Goal: Transaction & Acquisition: Obtain resource

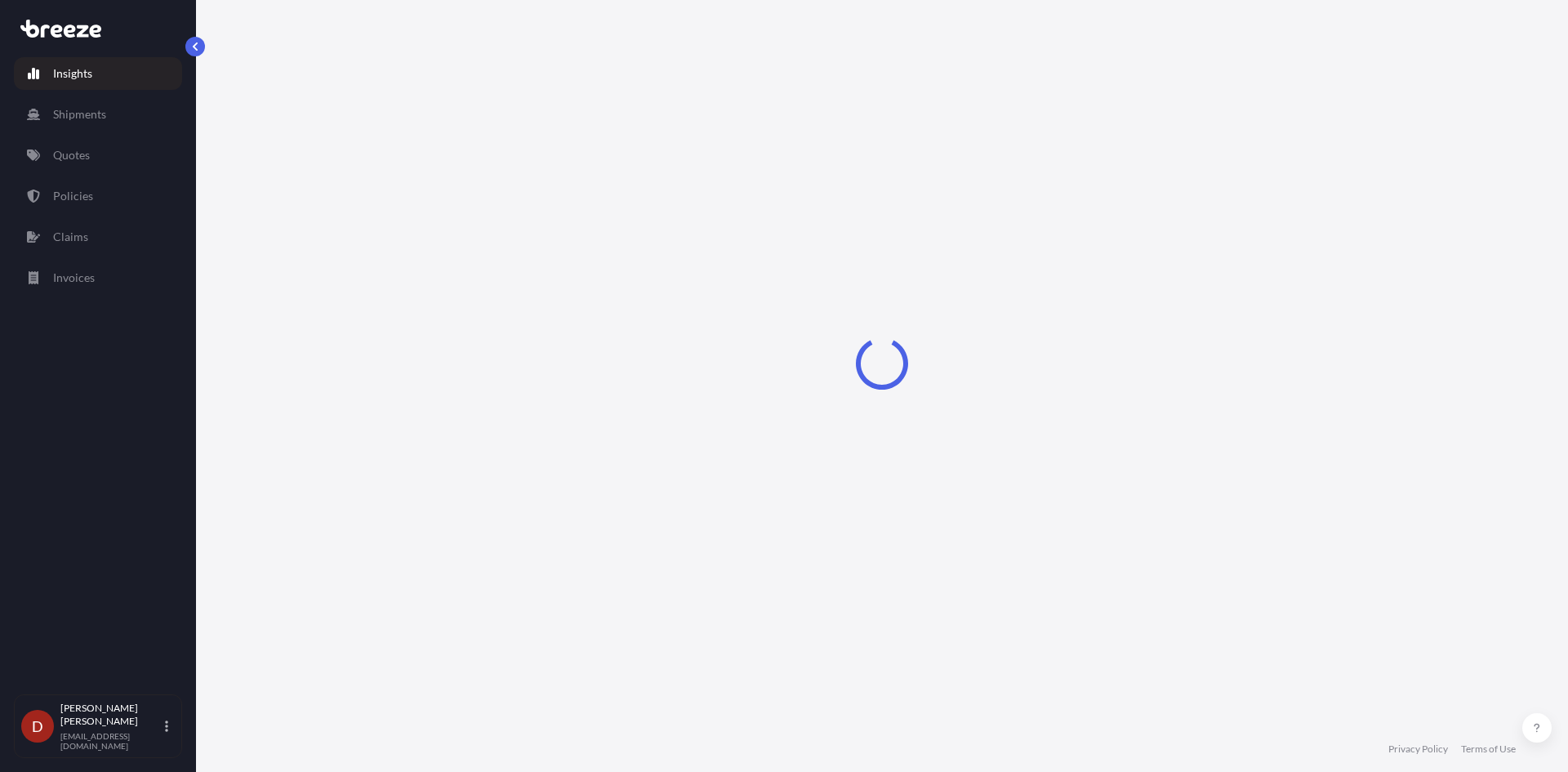
select select "2025"
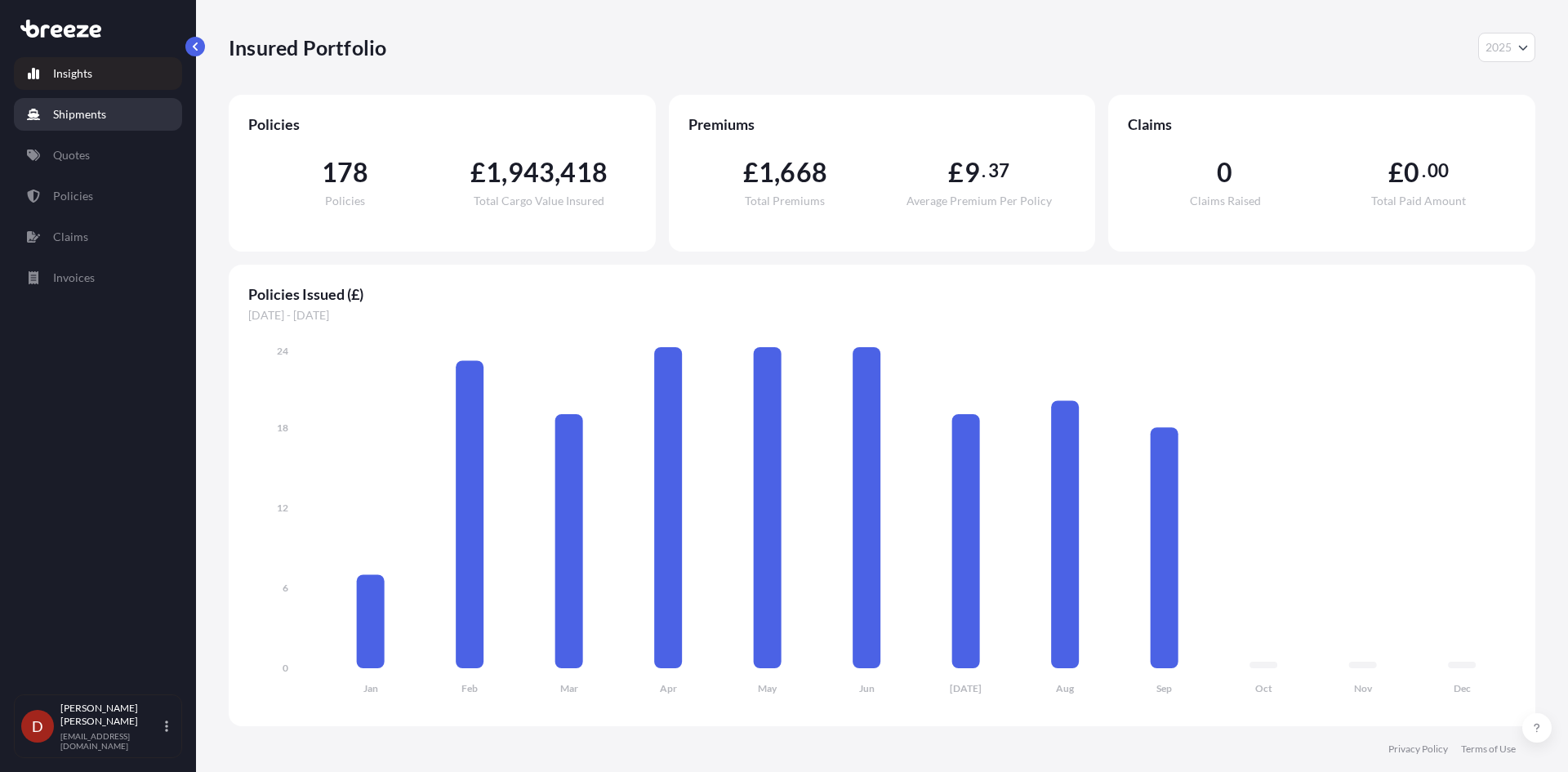
click at [116, 106] on link "Shipments" at bounding box center [98, 114] width 168 height 33
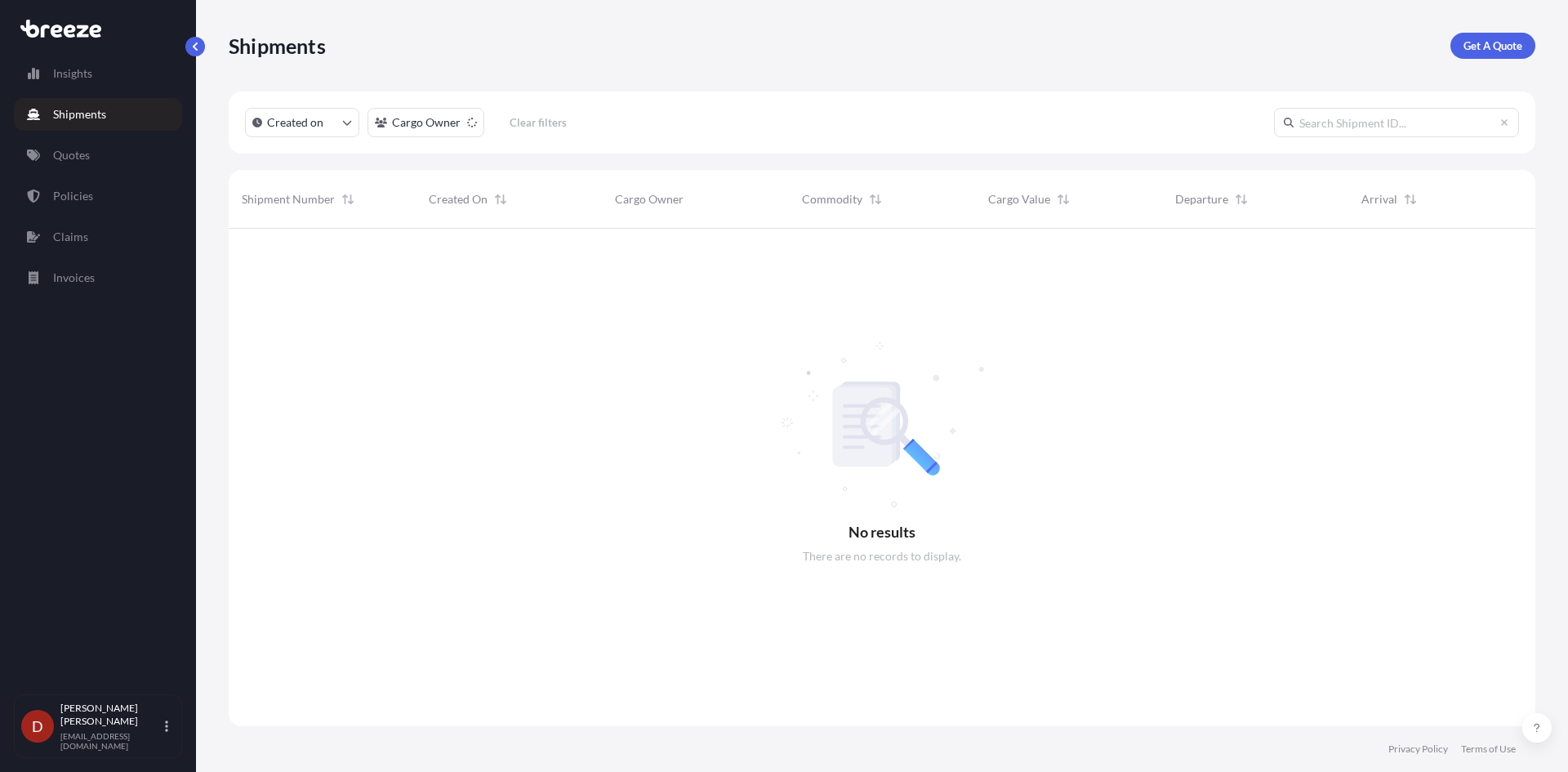
scroll to position [544, 1294]
click at [1511, 55] on link "Get A Quote" at bounding box center [1492, 45] width 85 height 26
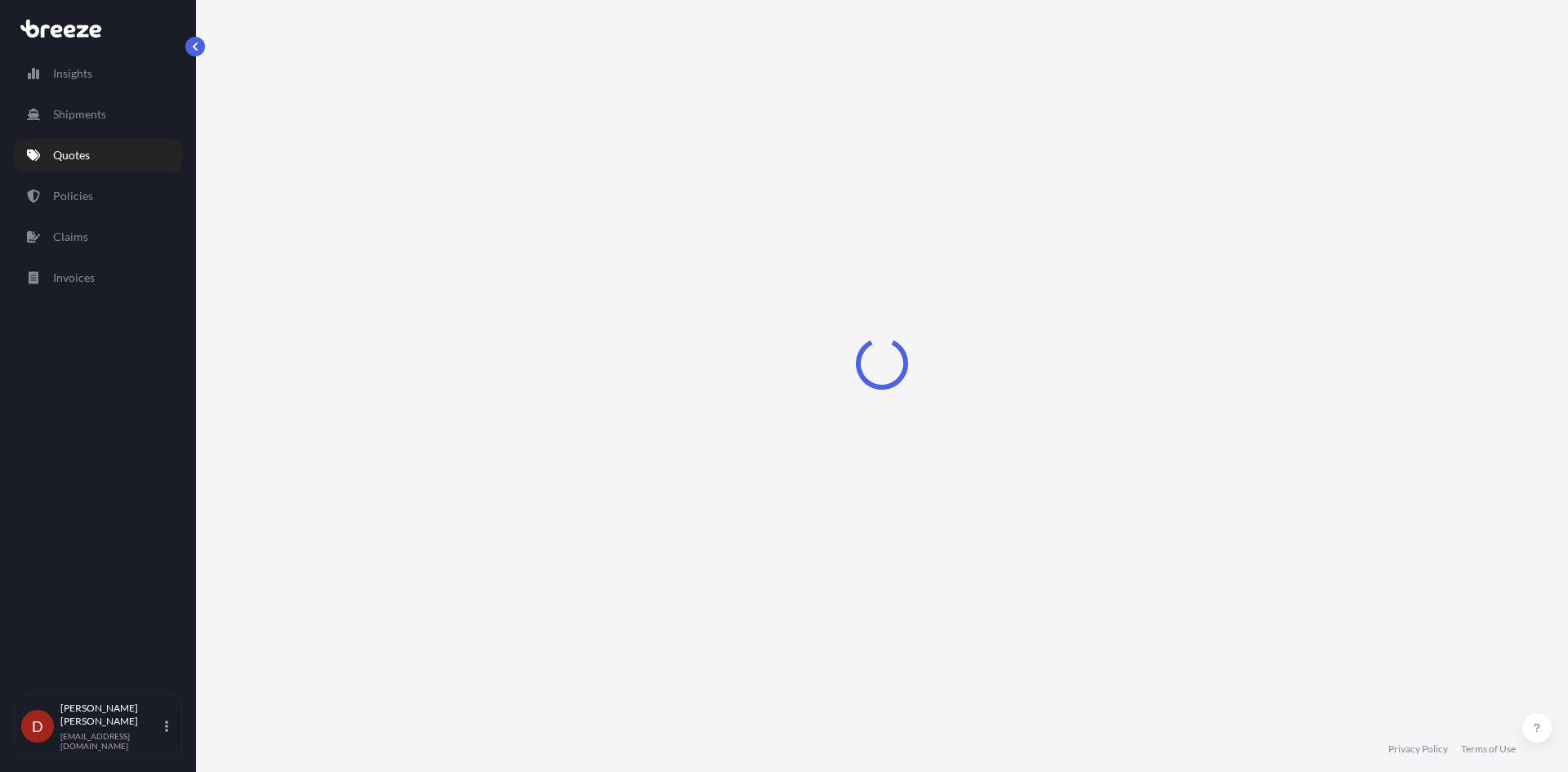
select select "Sea"
select select "1"
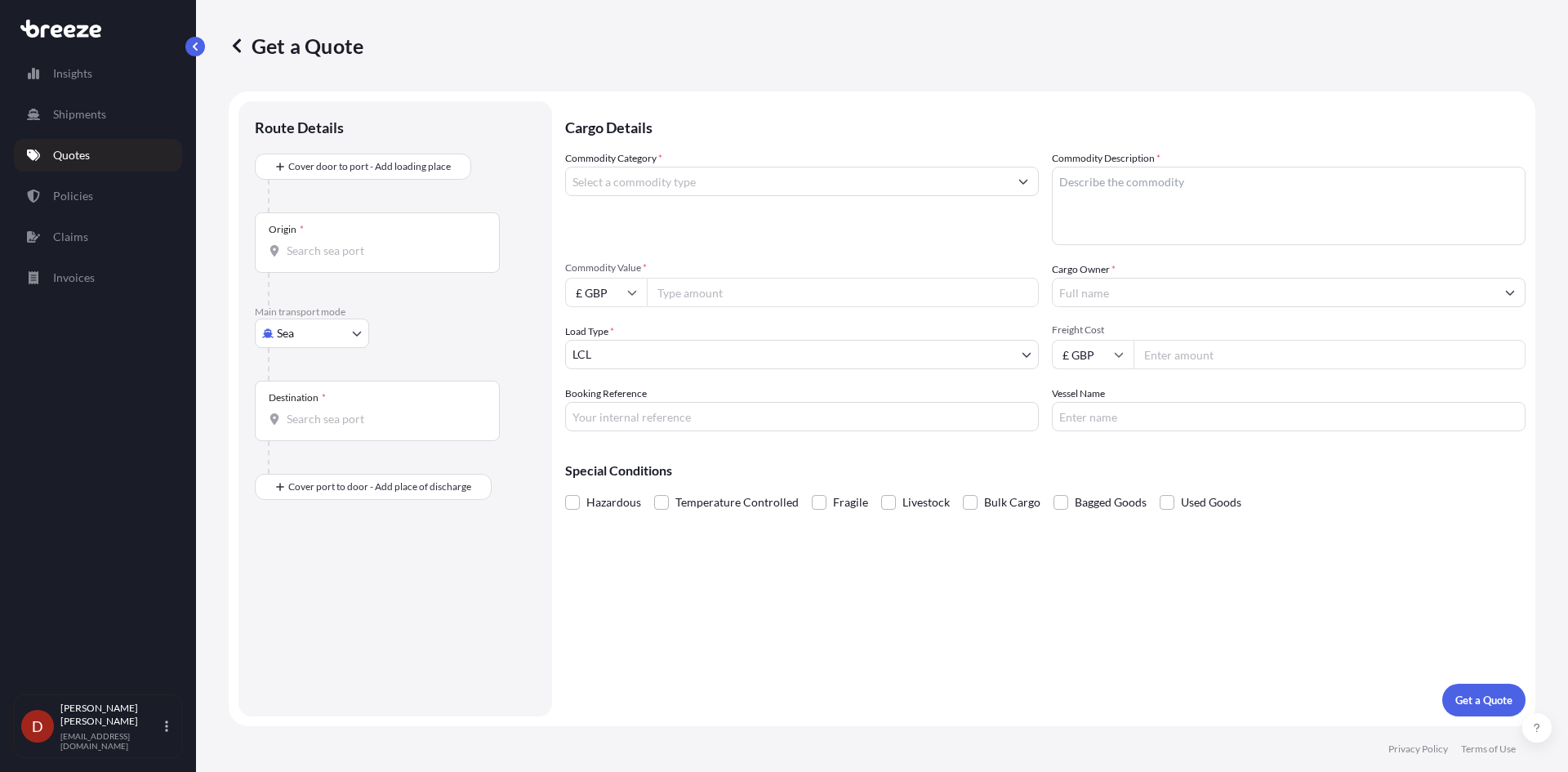
click at [349, 337] on body "Insights Shipments Quotes Policies Claims Invoices D [PERSON_NAME] [PERSON_NAME…" at bounding box center [784, 386] width 1568 height 772
click at [321, 425] on div "Road" at bounding box center [312, 434] width 101 height 29
select select "Road"
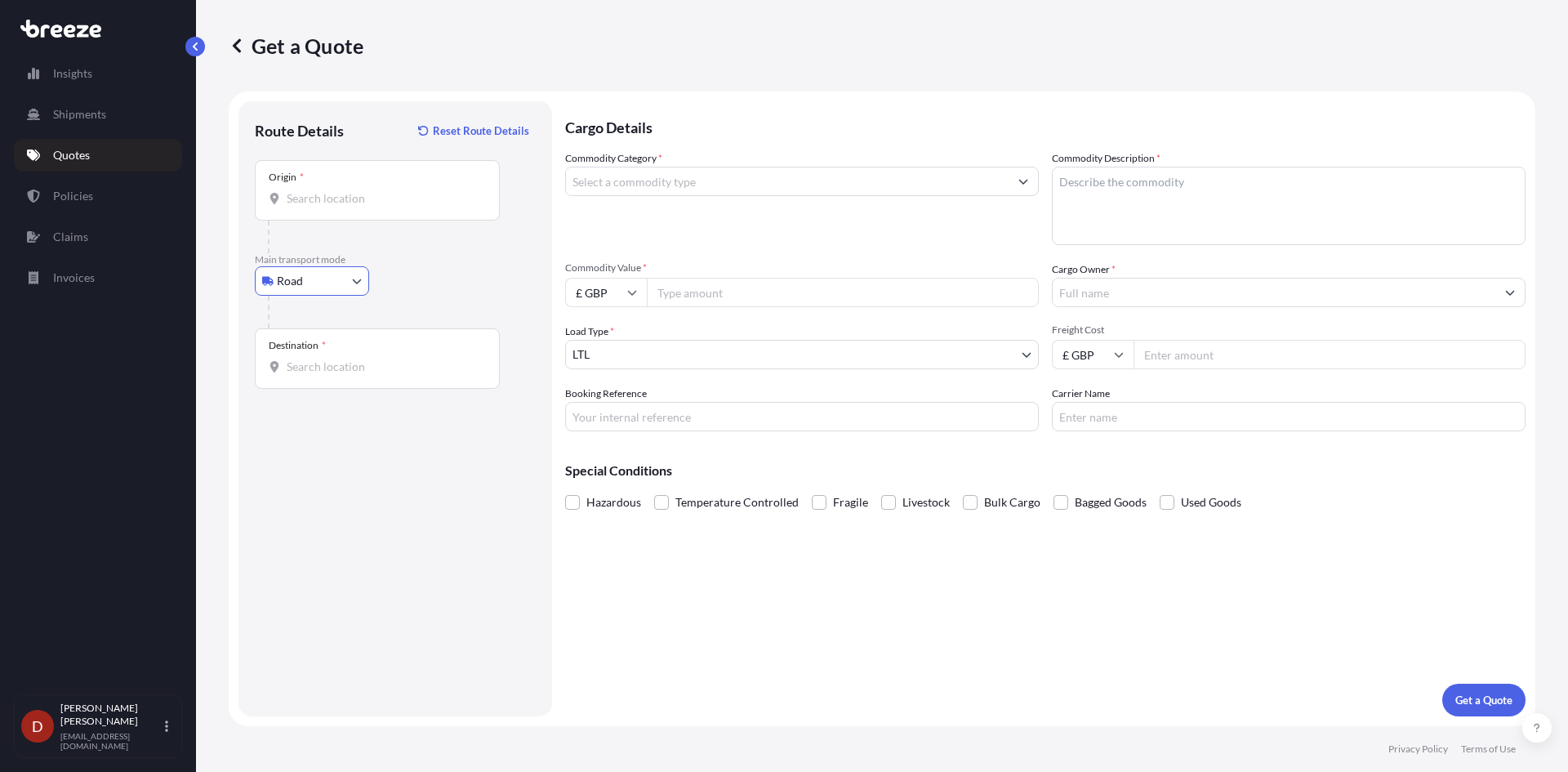
click at [325, 206] on input "Origin *" at bounding box center [382, 198] width 193 height 16
type input "s"
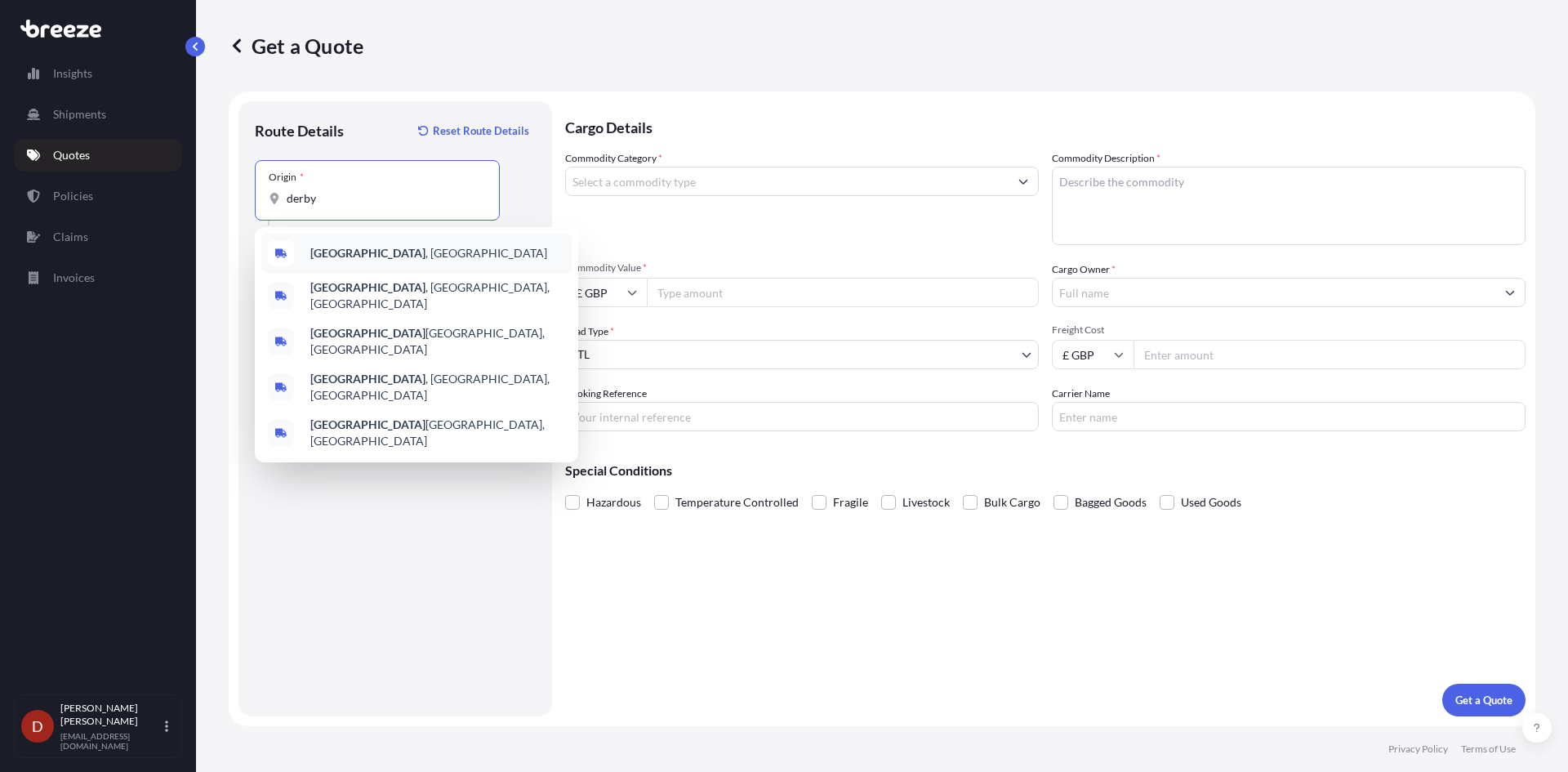
click at [323, 248] on b "[GEOGRAPHIC_DATA]" at bounding box center [368, 253] width 115 height 14
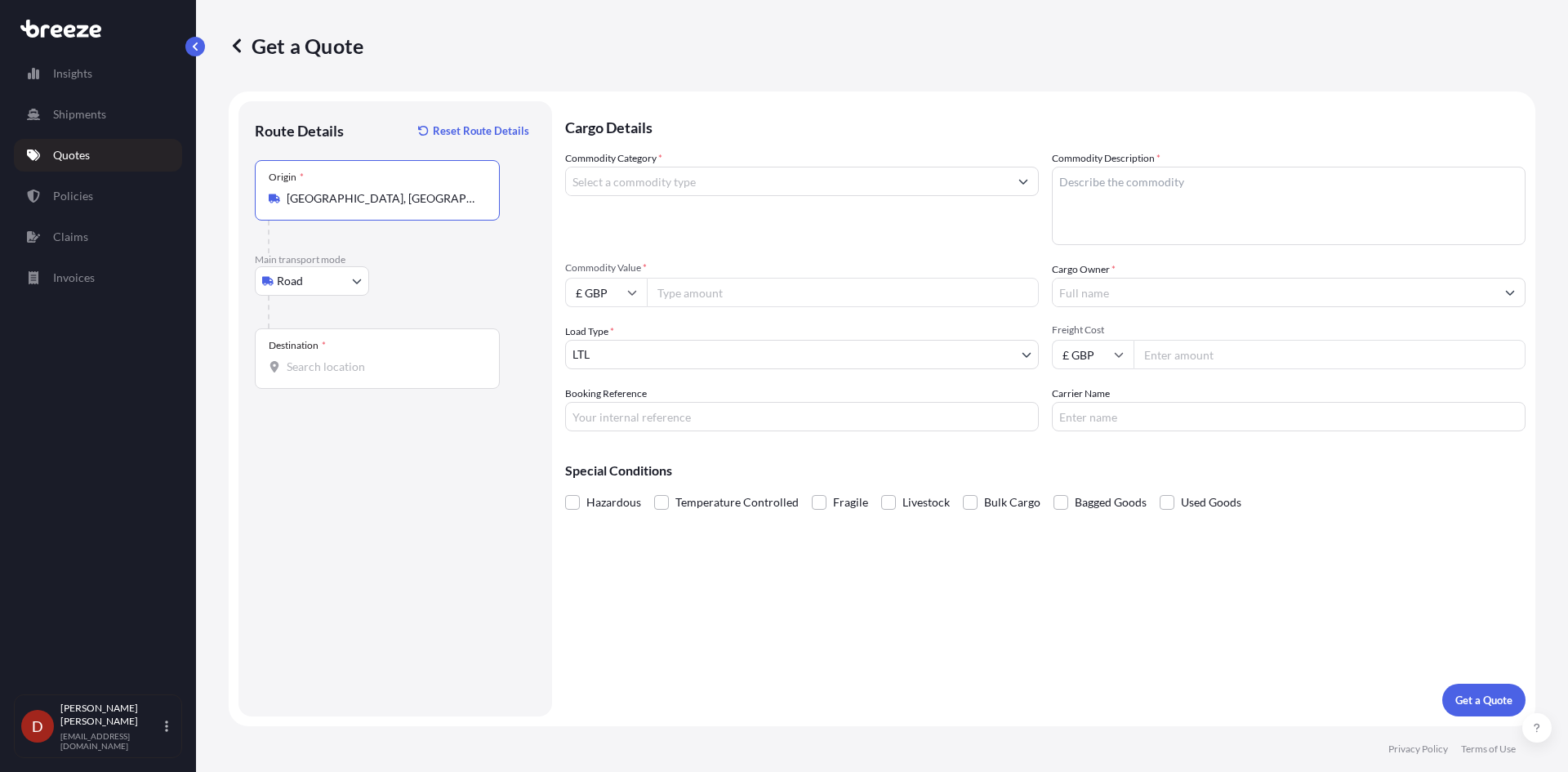
type input "[GEOGRAPHIC_DATA], [GEOGRAPHIC_DATA]"
click at [338, 348] on div "Destination *" at bounding box center [377, 358] width 245 height 61
click at [338, 358] on input "Destination *" at bounding box center [382, 366] width 193 height 16
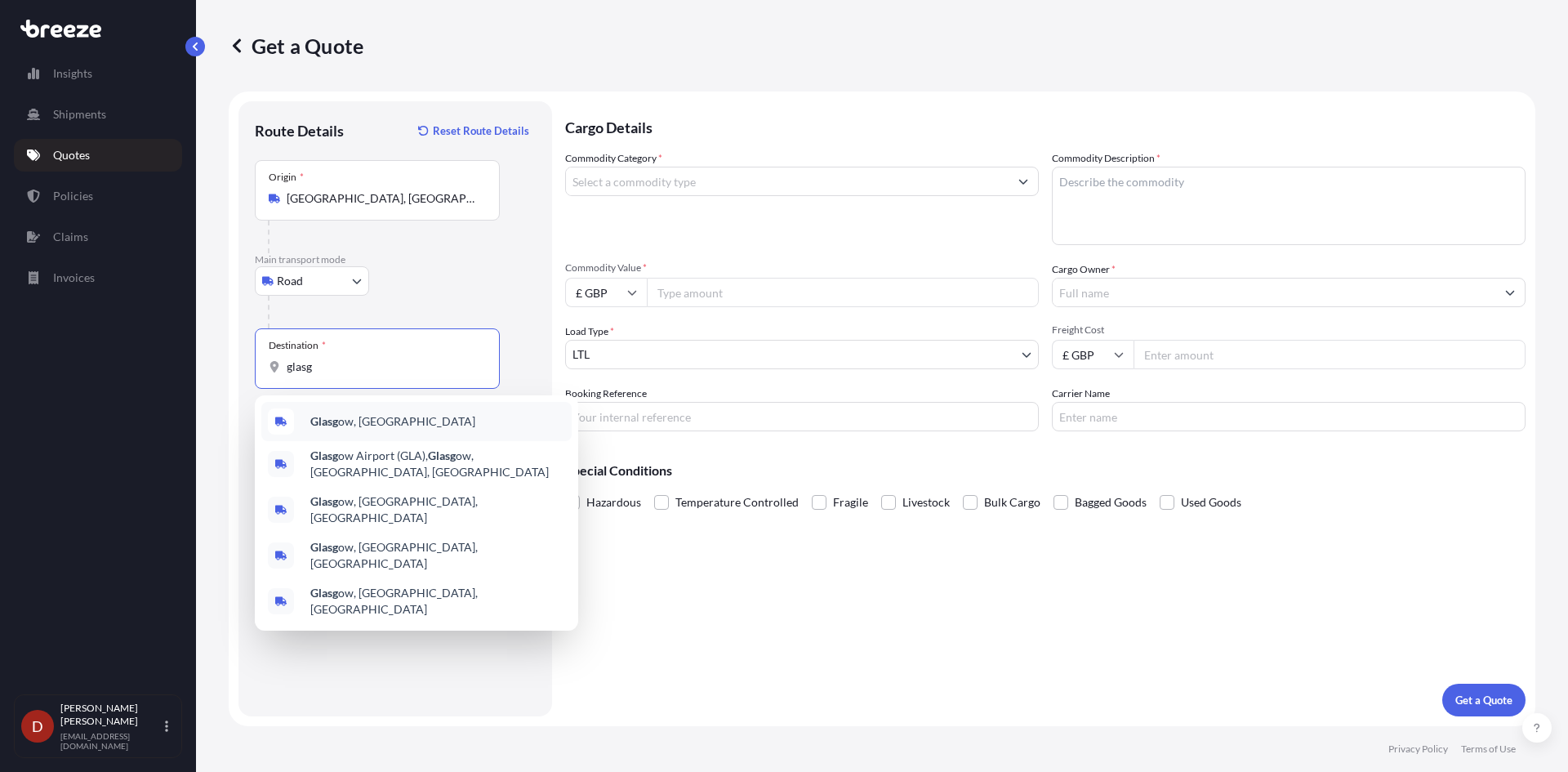
click at [309, 434] on div "Glasg ow, [GEOGRAPHIC_DATA]" at bounding box center [416, 422] width 310 height 39
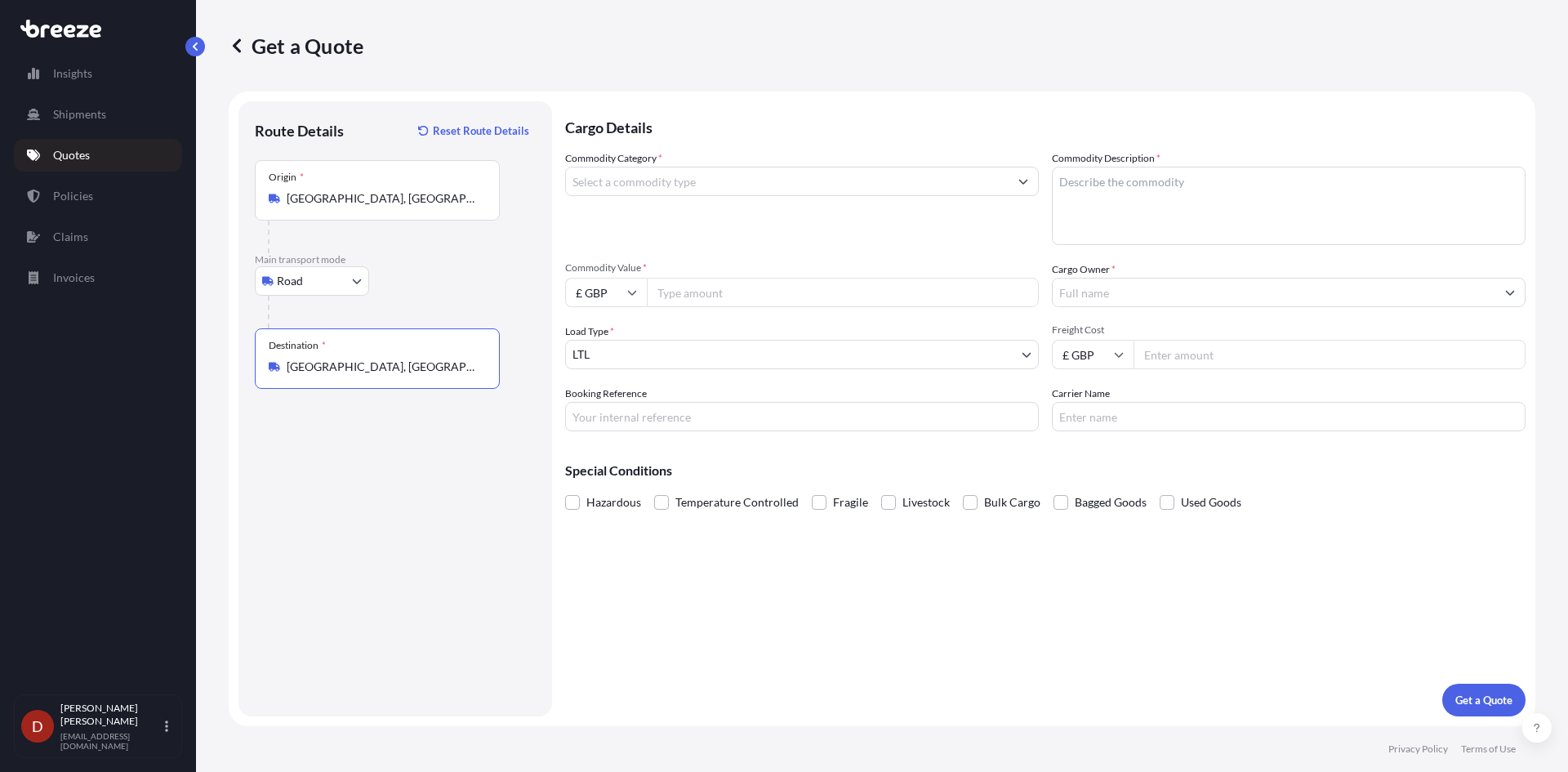
type input "[GEOGRAPHIC_DATA], [GEOGRAPHIC_DATA]"
click at [644, 183] on input "Commodity Category *" at bounding box center [787, 181] width 443 height 29
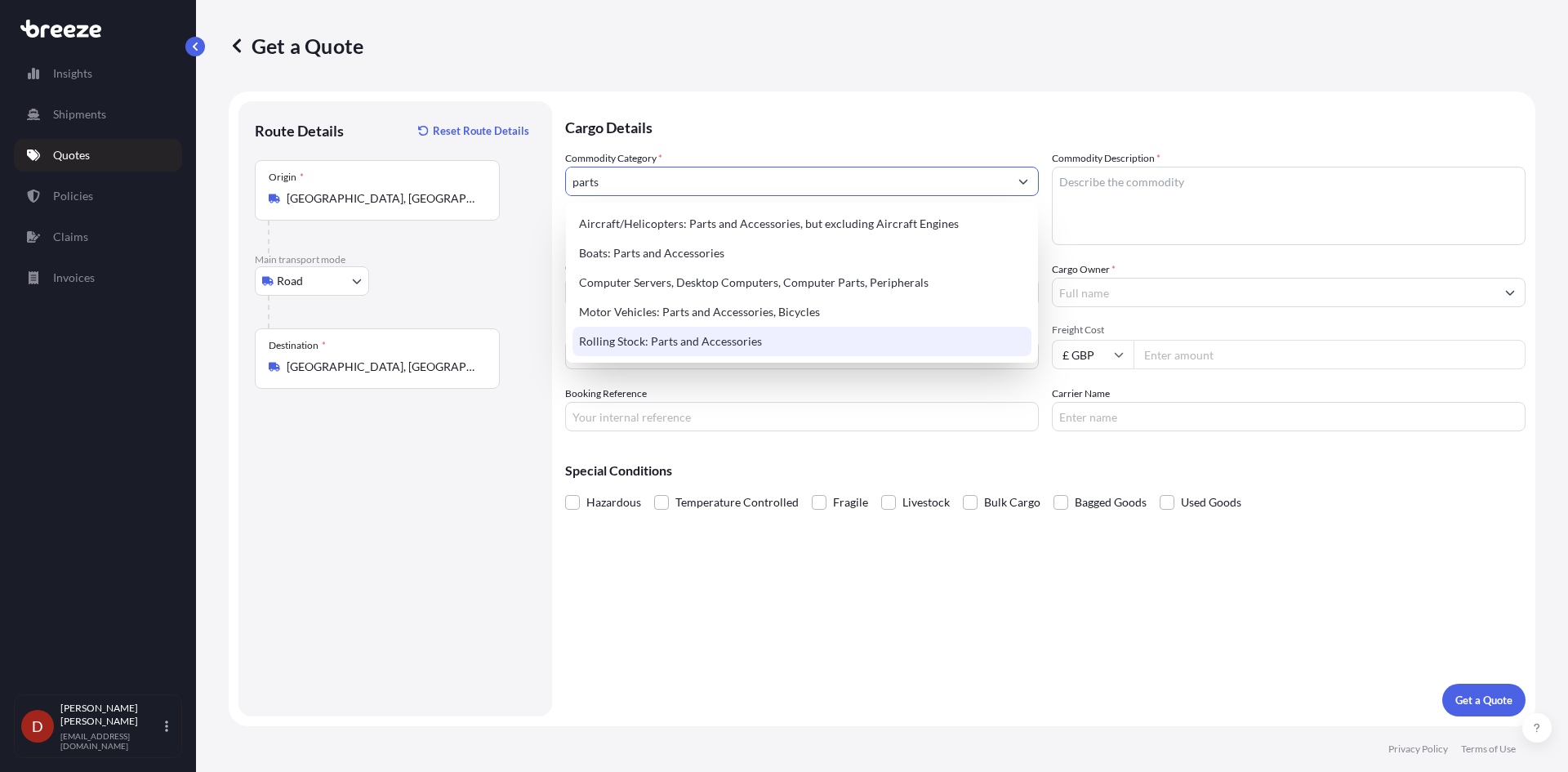
click at [664, 351] on div "Rolling Stock: Parts and Accessories" at bounding box center [802, 341] width 459 height 29
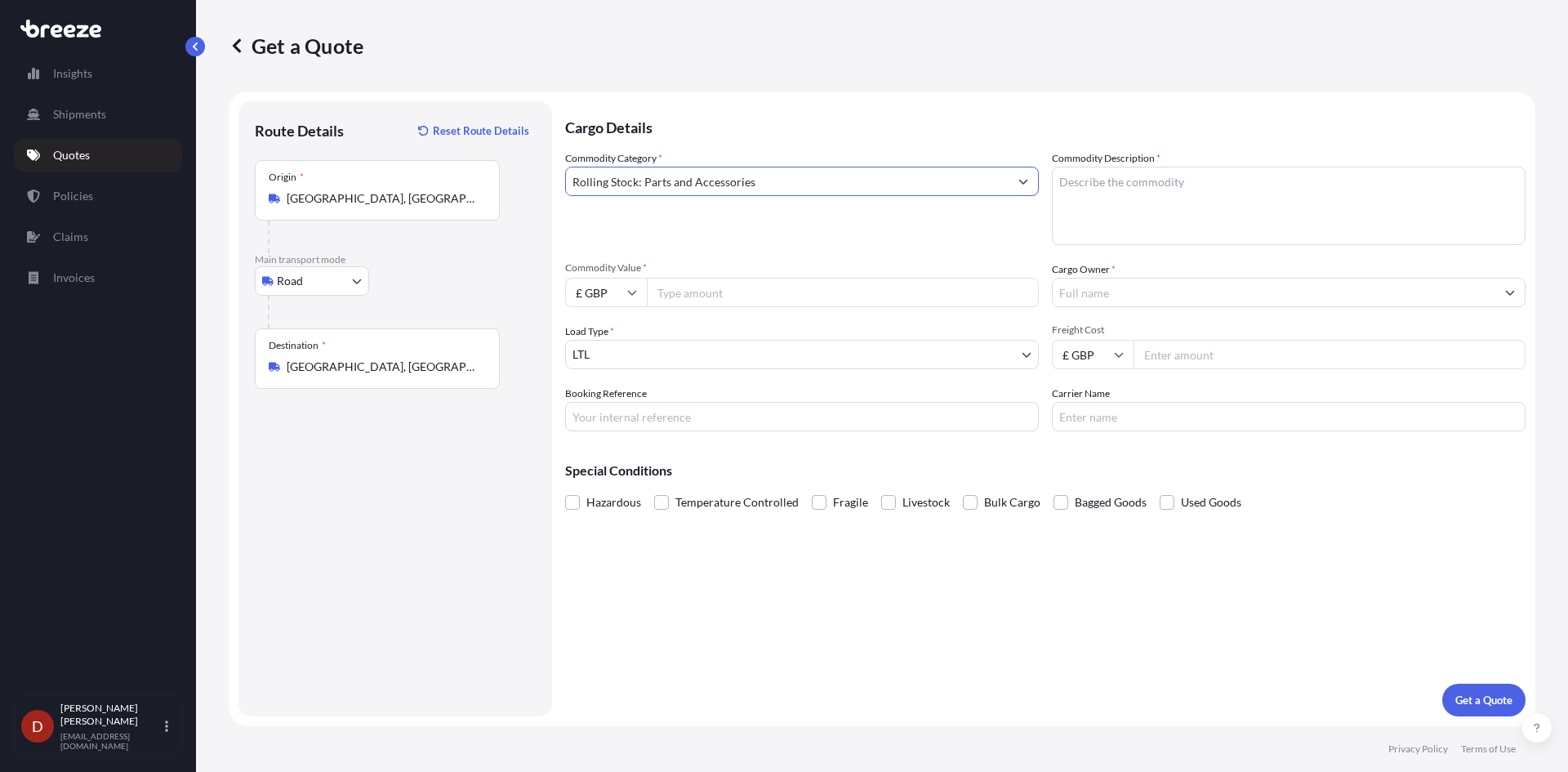
type input "Rolling Stock: Parts and Accessories"
click at [1157, 192] on textarea "Commodity Description *" at bounding box center [1288, 205] width 474 height 78
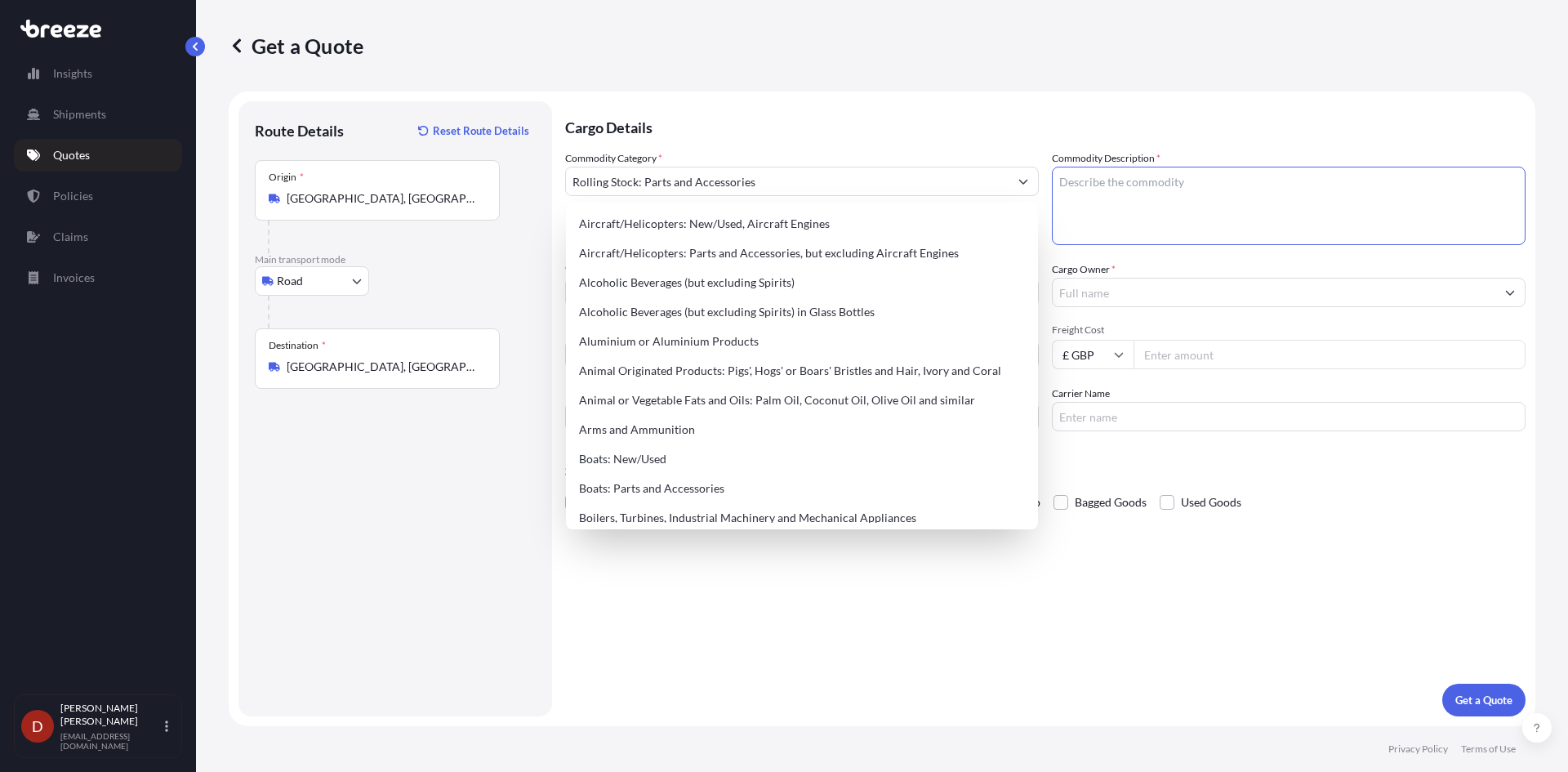
paste textarea "Ultrasonic Inspection Instrumen"
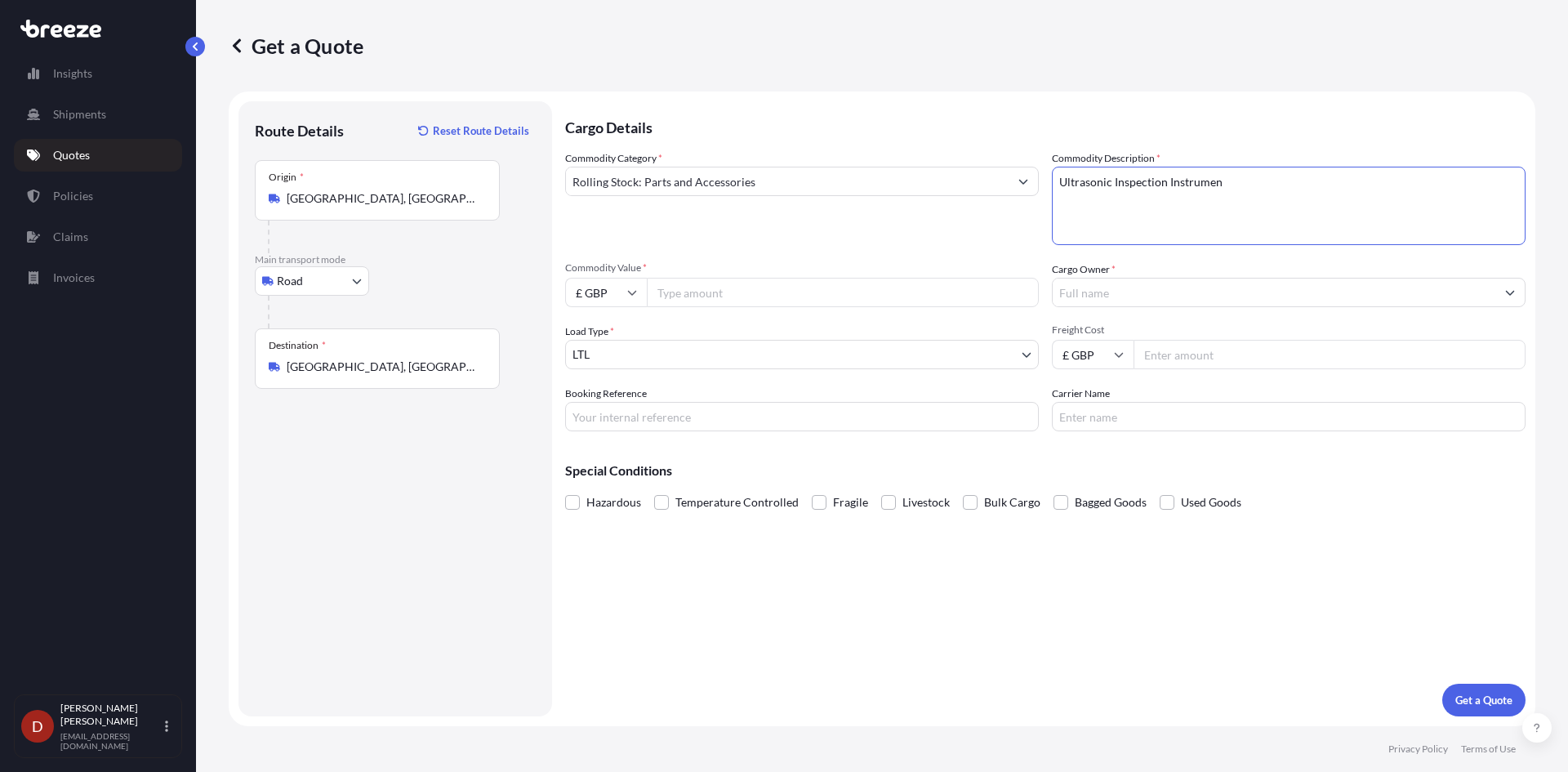
type textarea "Ultrasonic Inspection Instrumen"
click at [752, 295] on input "Commodity Value *" at bounding box center [842, 292] width 392 height 29
type input "50000"
click at [668, 414] on input "Booking Reference" at bounding box center [801, 416] width 474 height 29
paste input "D-DO2500237"
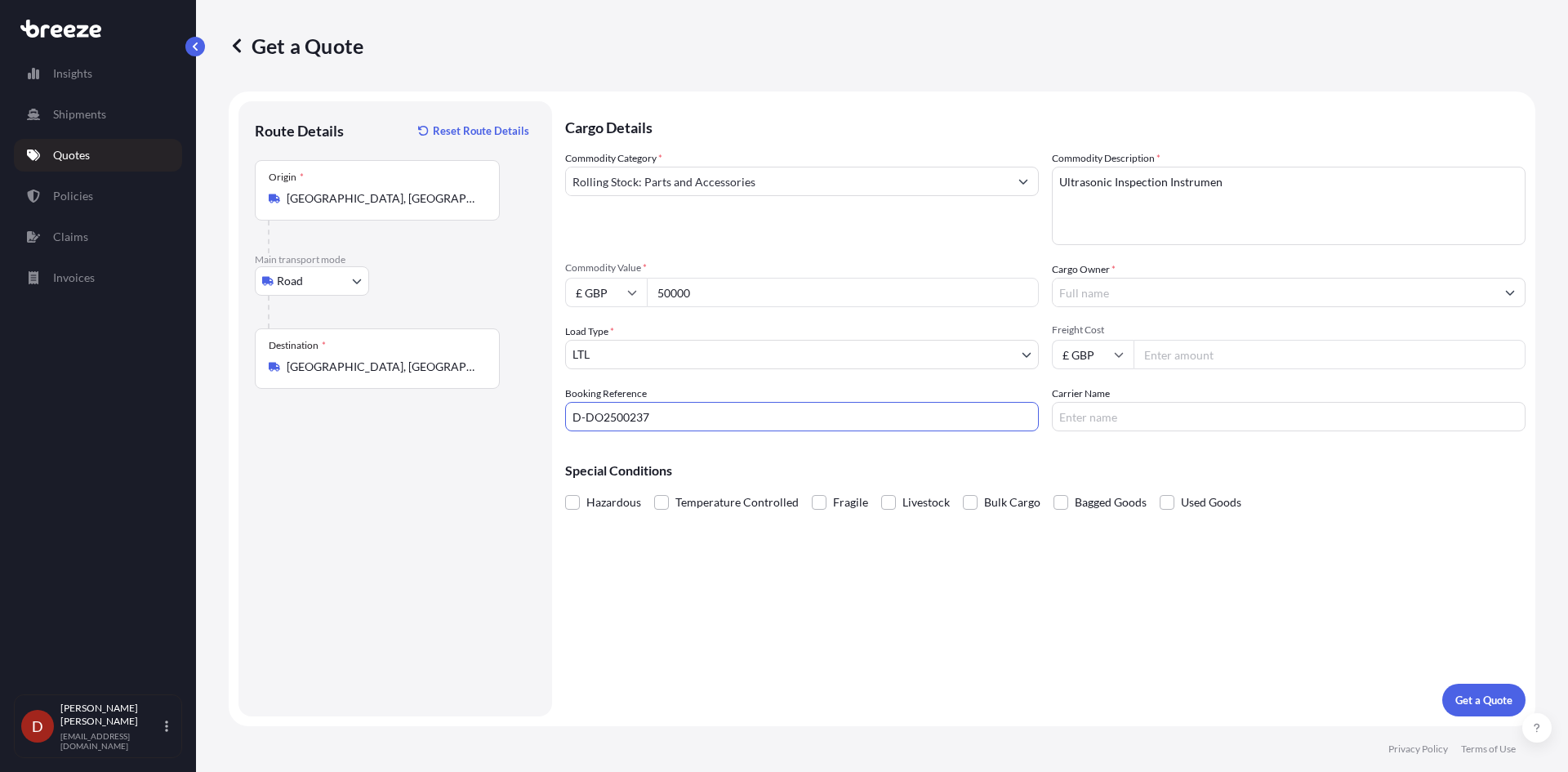
type input "D-DO2500237"
click at [1075, 302] on input "Cargo Owner *" at bounding box center [1273, 292] width 443 height 29
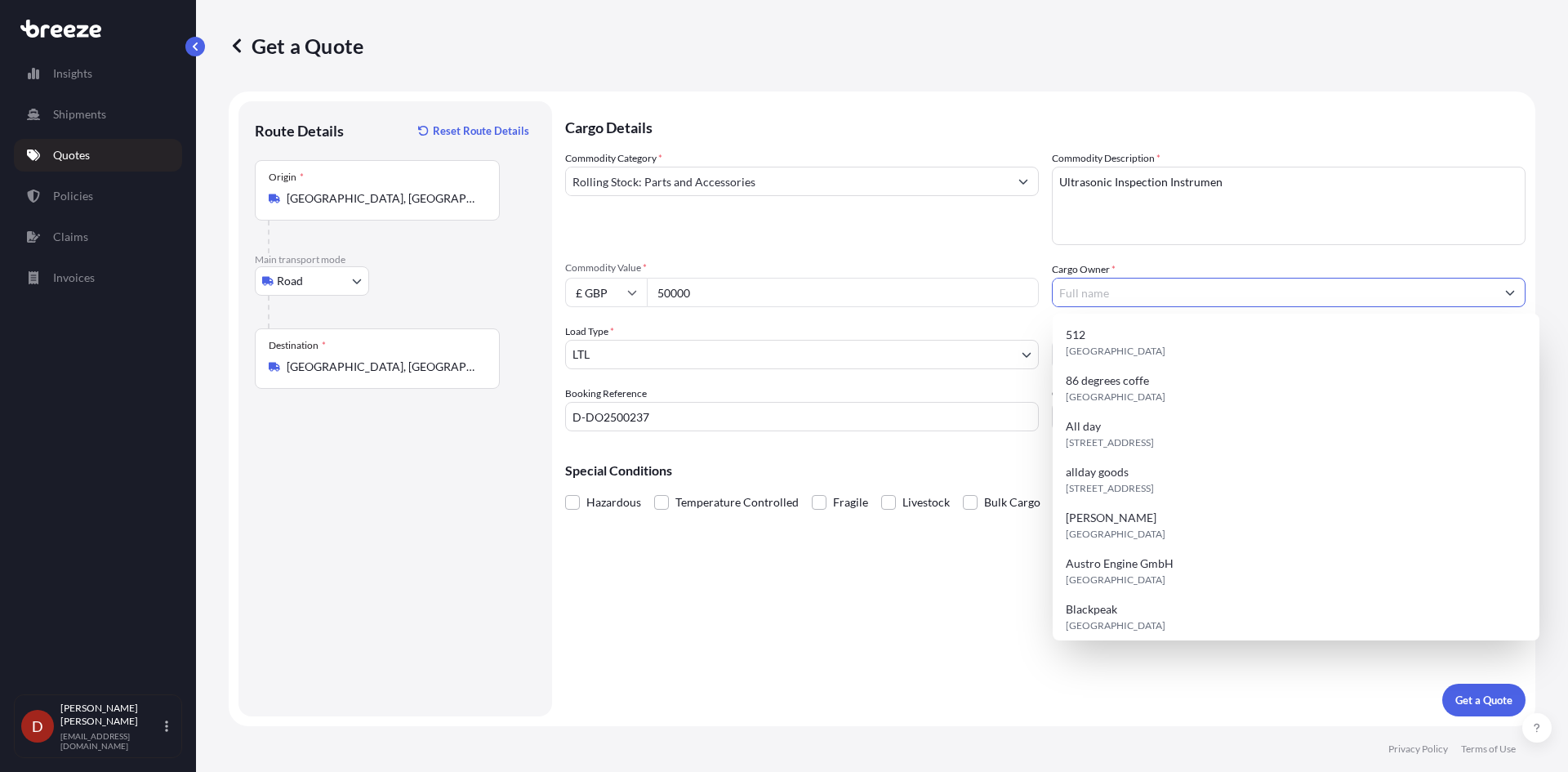
type input "o"
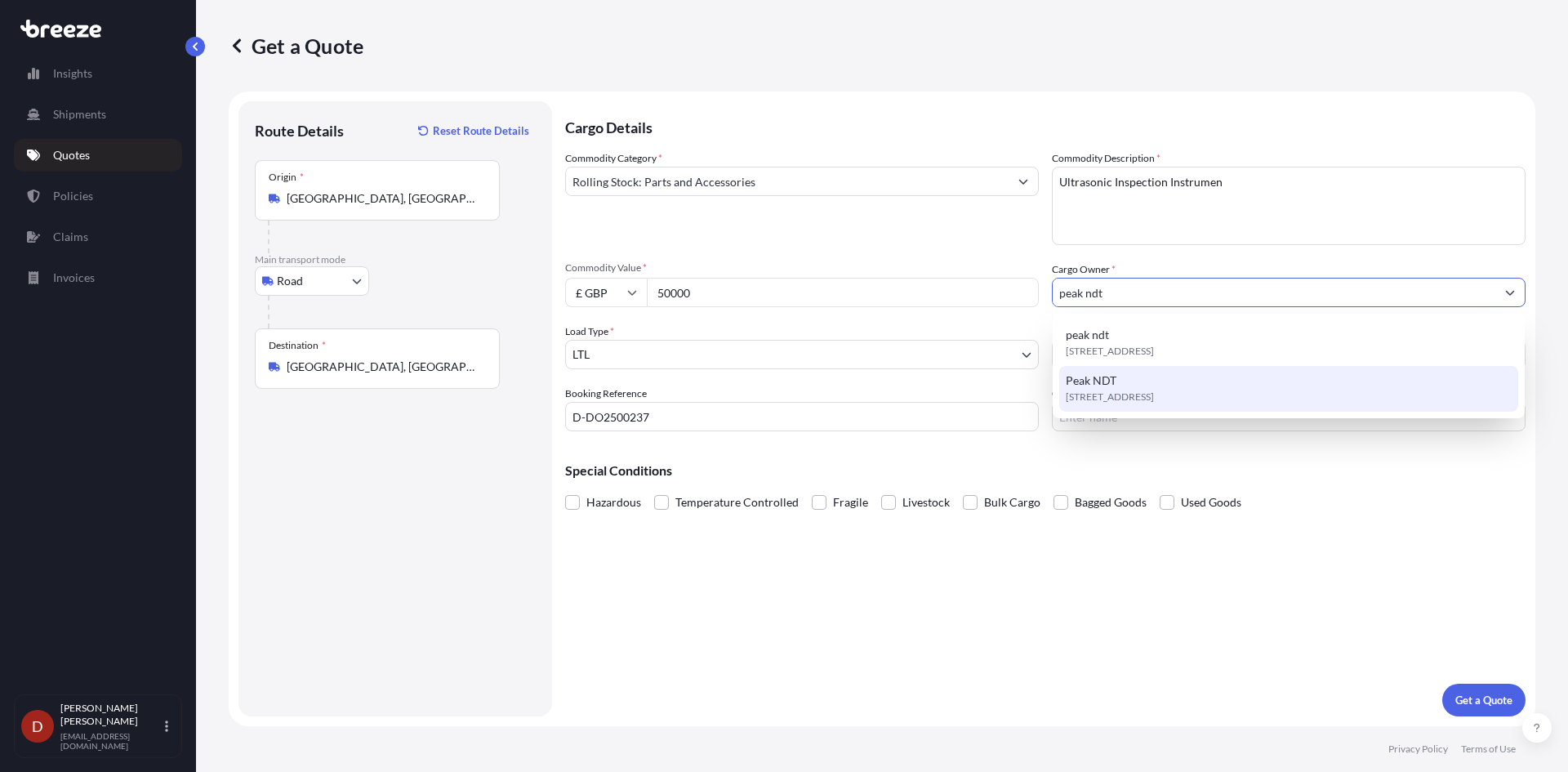
click at [1103, 386] on span "Peak NDT" at bounding box center [1091, 380] width 51 height 16
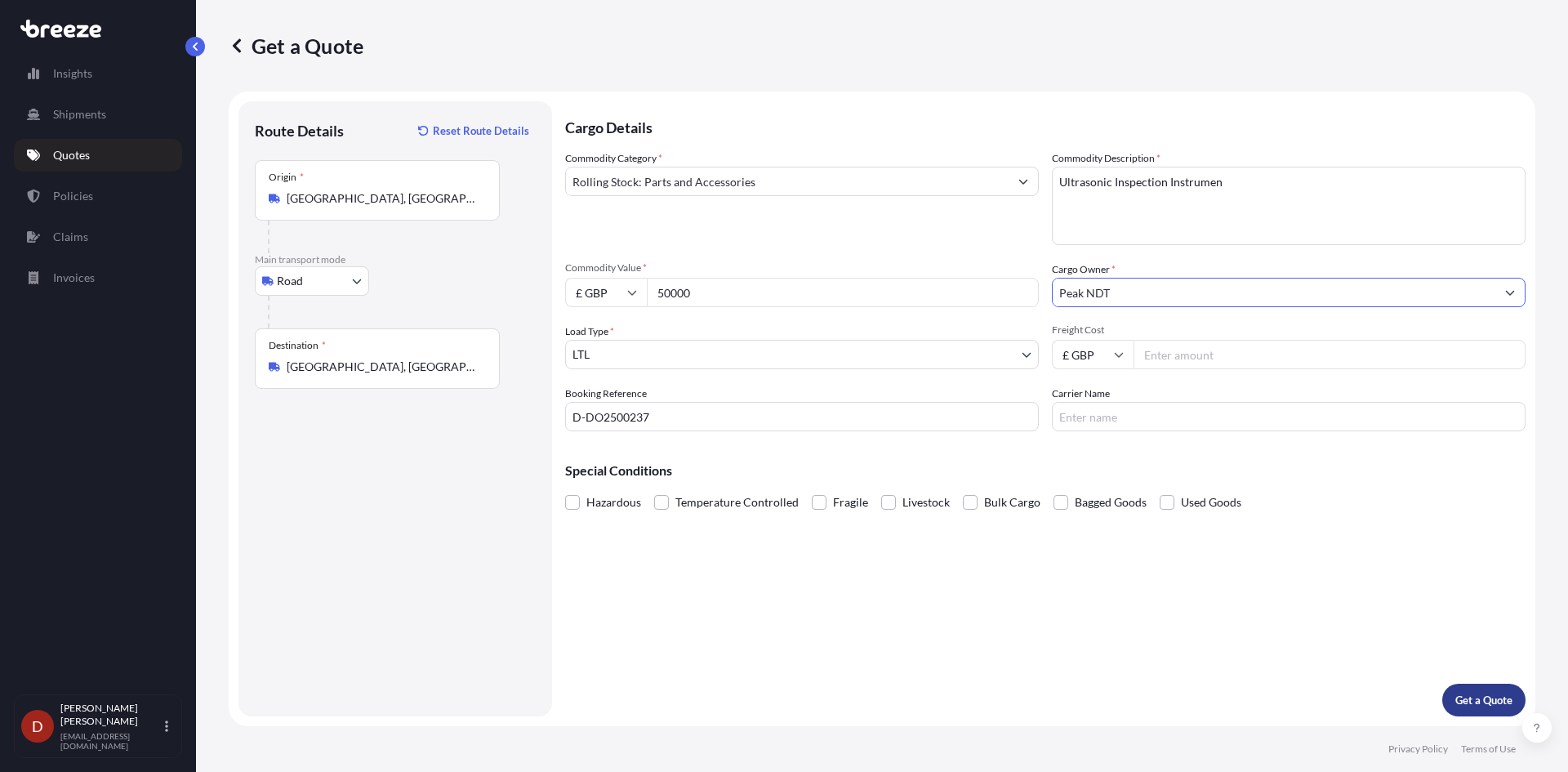
type input "Peak NDT"
click at [1499, 695] on p "Get a Quote" at bounding box center [1483, 699] width 57 height 16
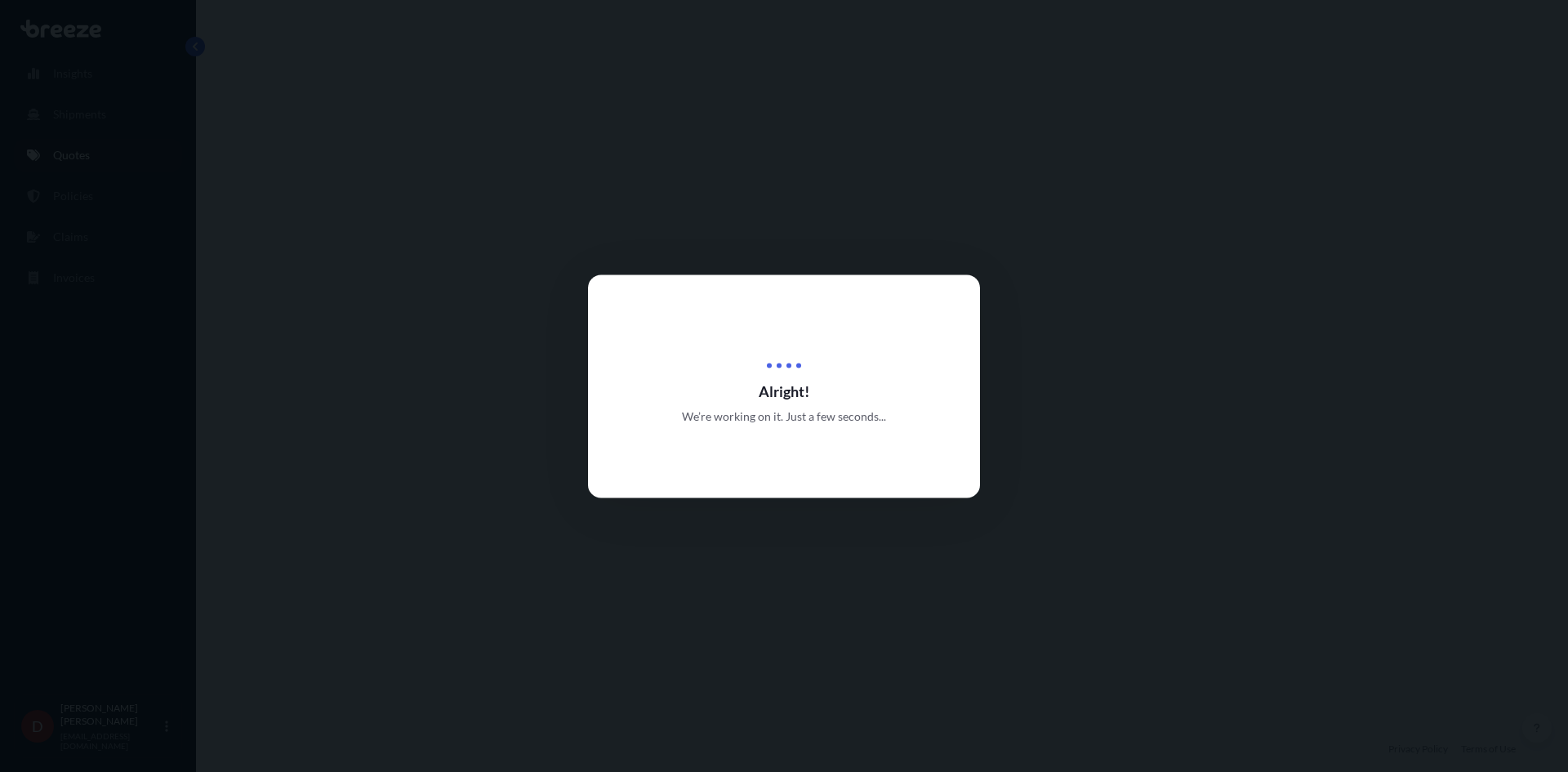
select select "Road"
select select "1"
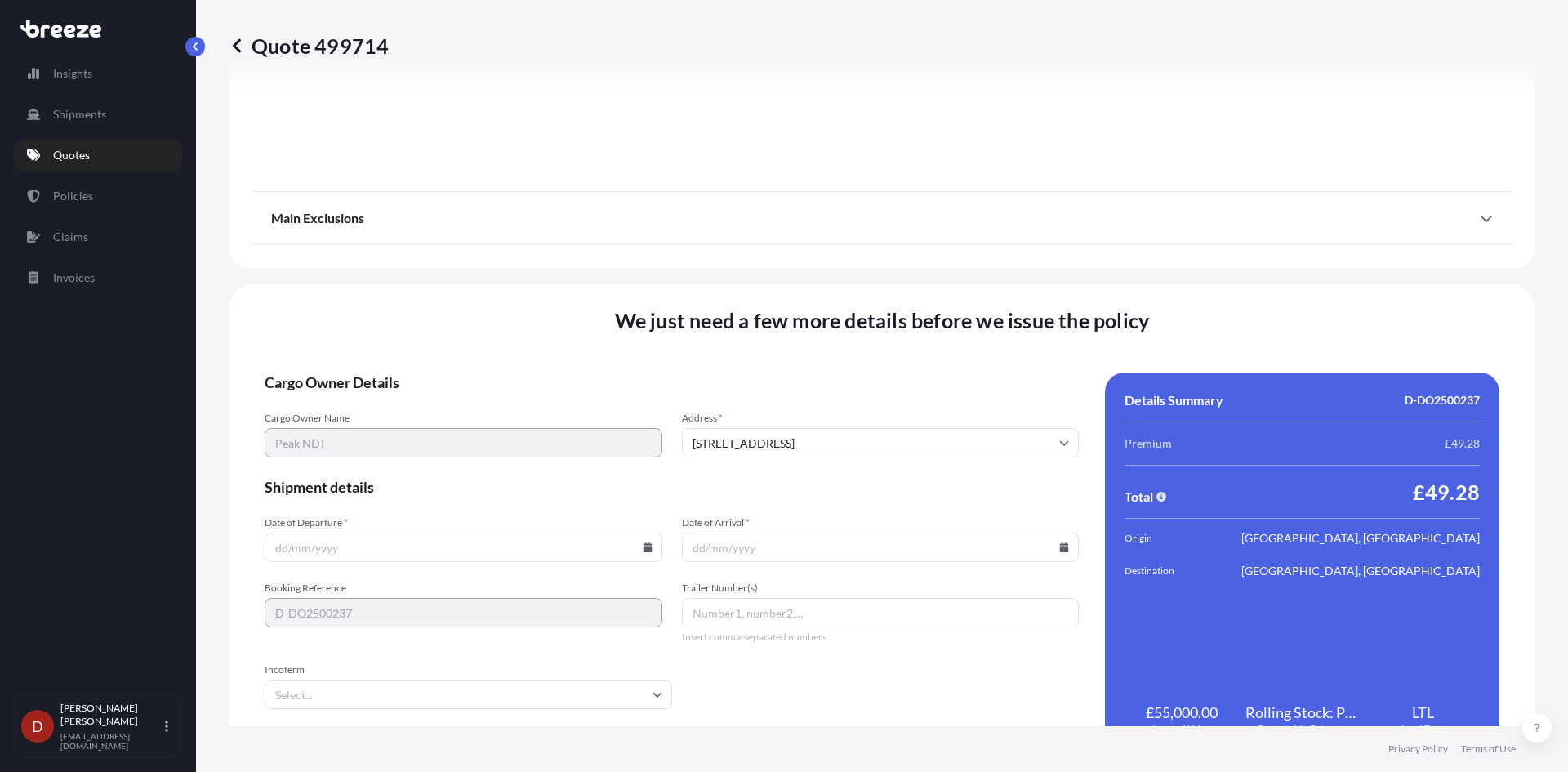
scroll to position [1804, 0]
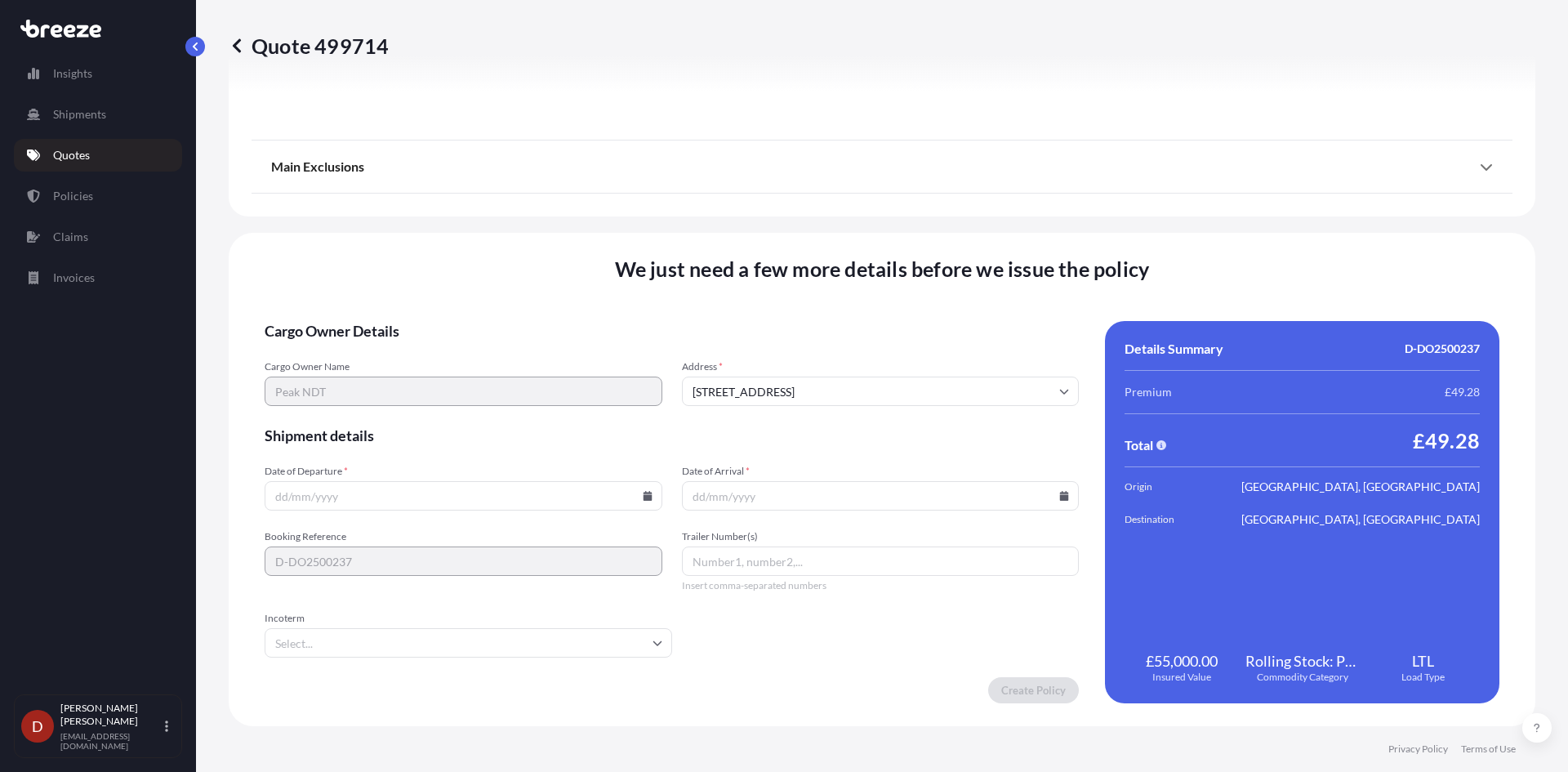
click at [643, 498] on icon at bounding box center [647, 495] width 9 height 9
click at [430, 386] on button "24" at bounding box center [422, 381] width 26 height 26
type input "[DATE]"
click at [816, 509] on input "Date of Arrival *" at bounding box center [881, 495] width 398 height 29
click at [1061, 495] on icon at bounding box center [1063, 495] width 9 height 9
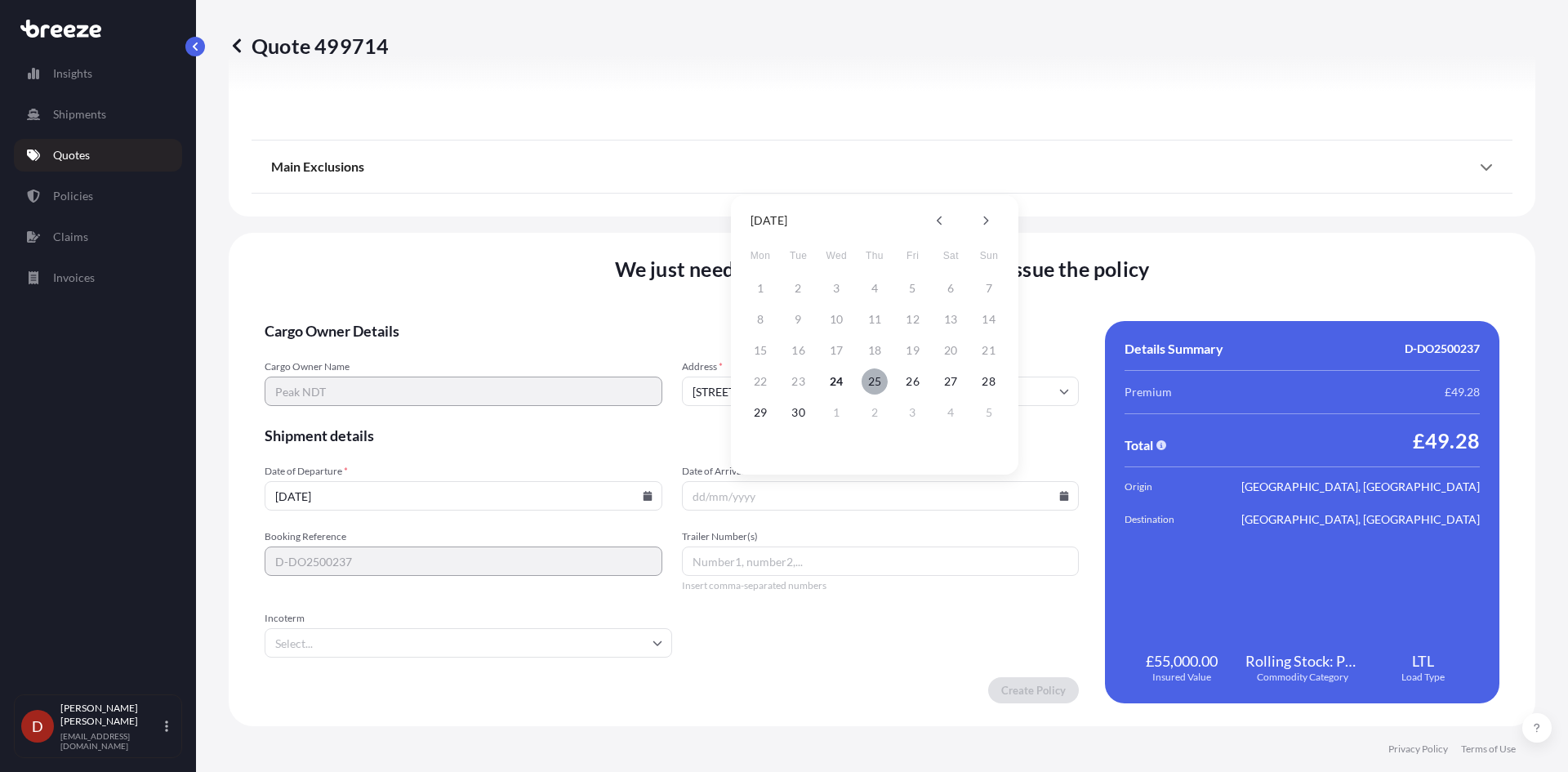
click at [879, 381] on button "25" at bounding box center [874, 381] width 26 height 26
type input "[DATE]"
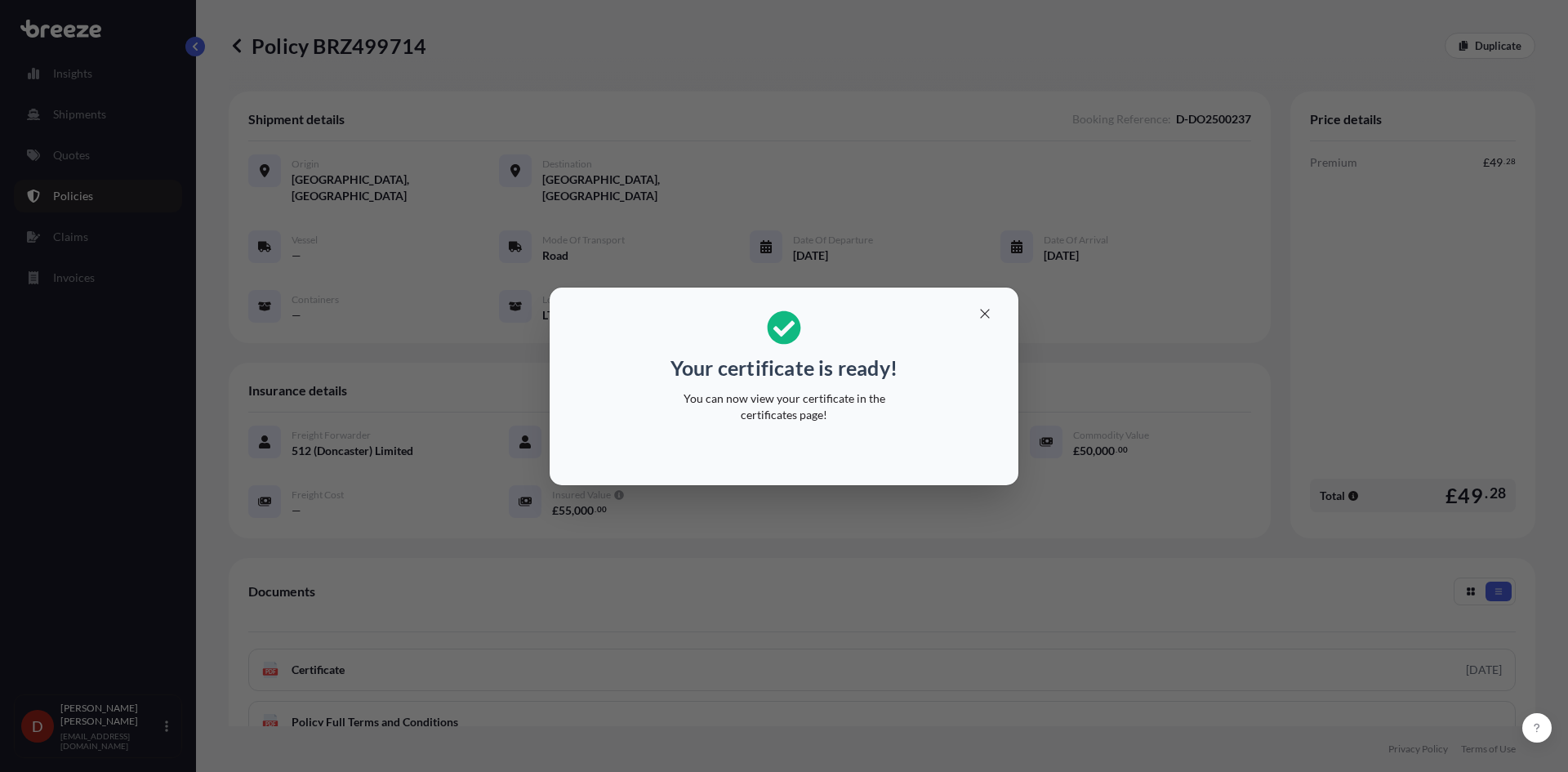
click at [974, 305] on button "button" at bounding box center [984, 314] width 41 height 26
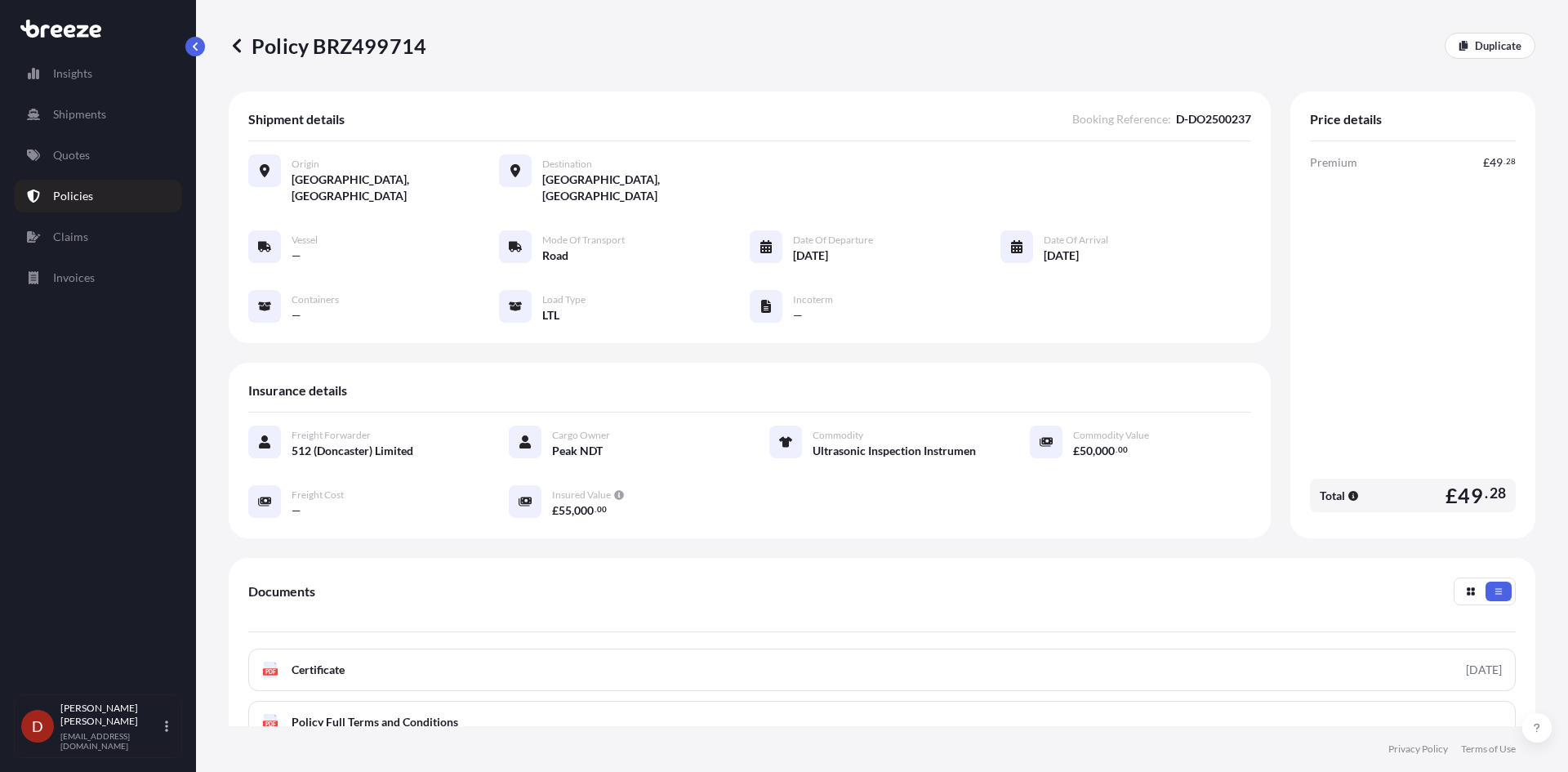
click at [550, 679] on div "PDF Certificate [DATE] PDF Policy Full Terms and Conditions" at bounding box center [882, 696] width 1267 height 95
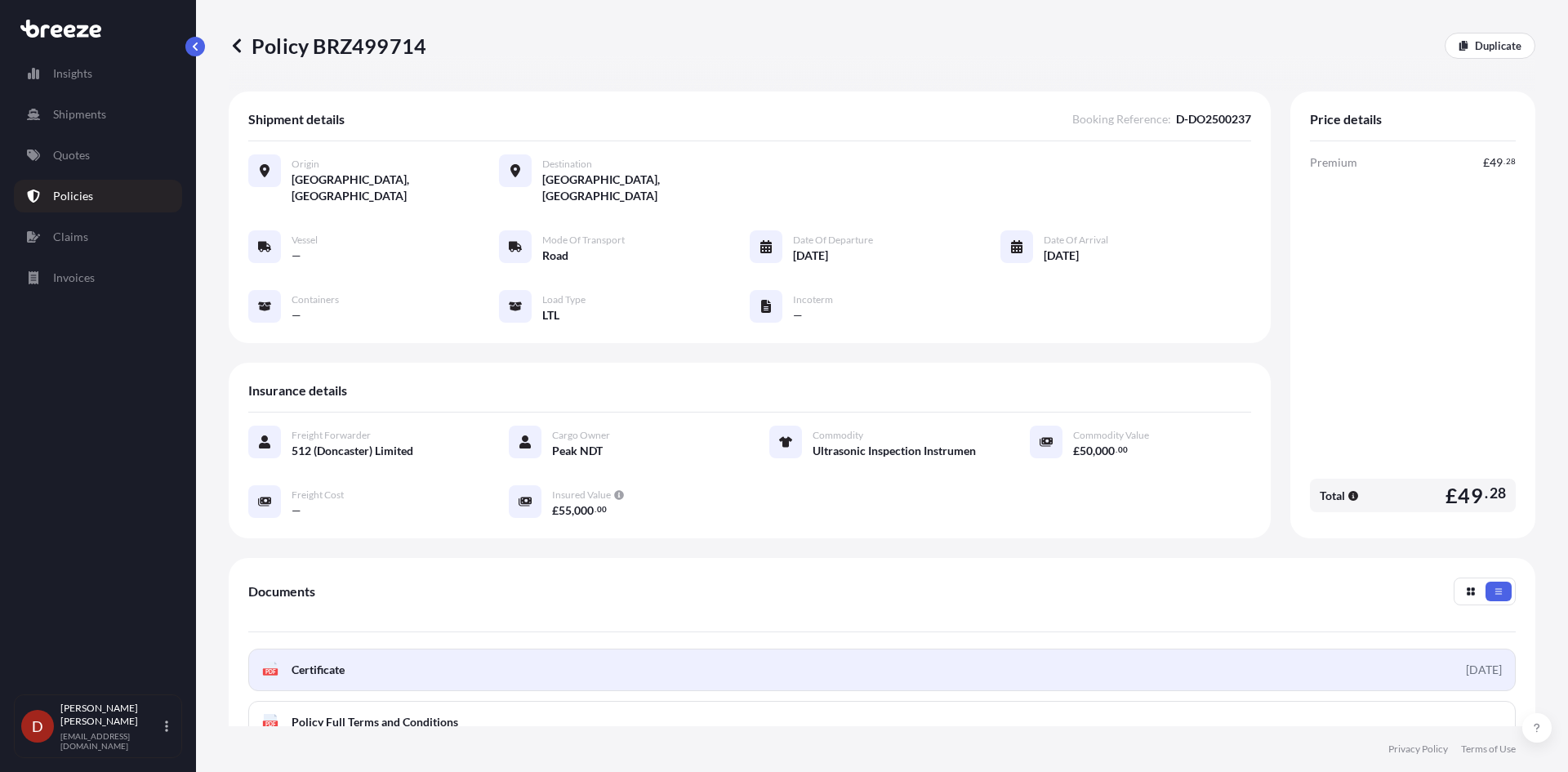
click at [552, 672] on link "PDF Certificate [DATE]" at bounding box center [882, 670] width 1267 height 43
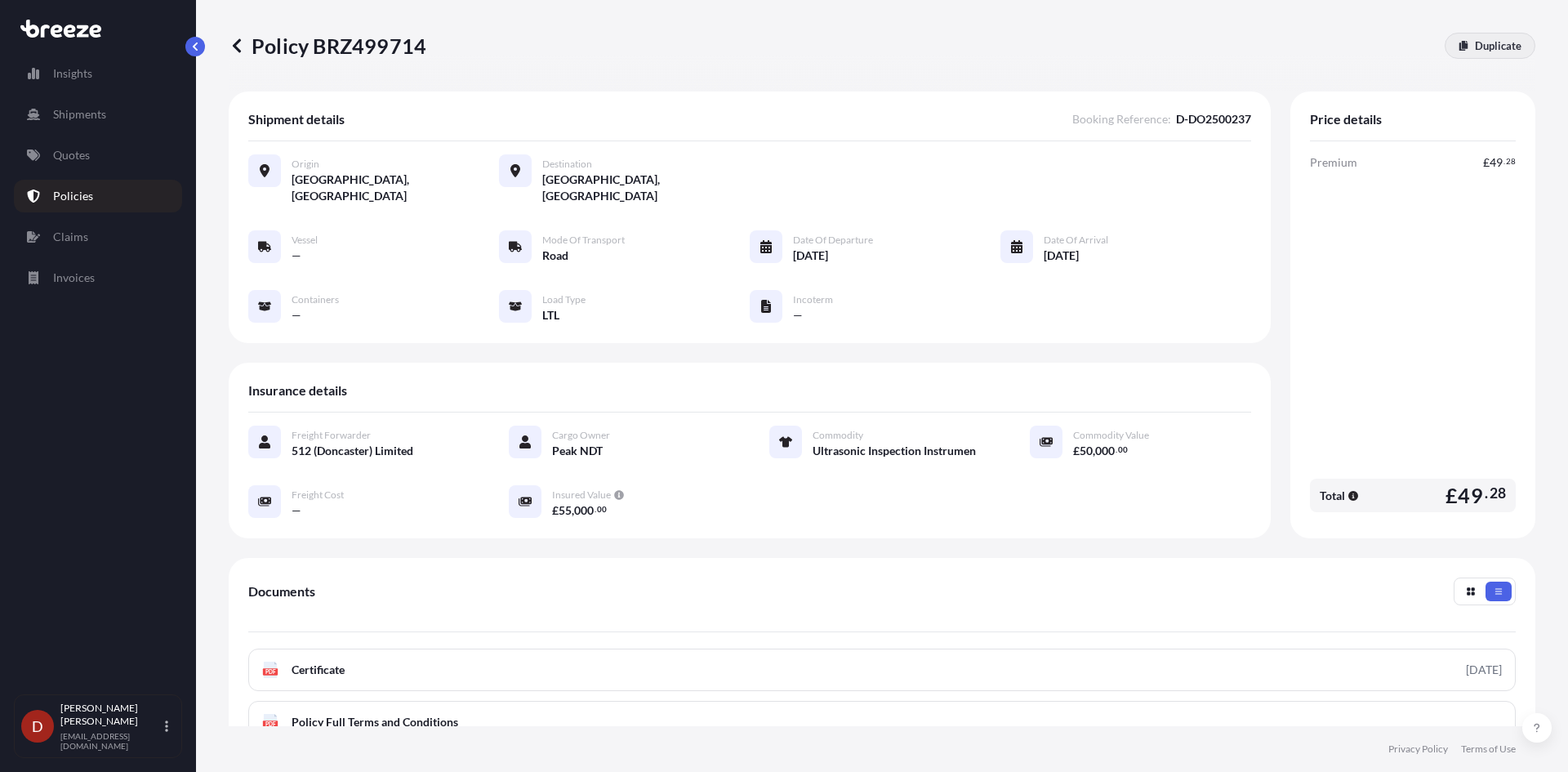
click at [1481, 44] on p "Duplicate" at bounding box center [1498, 45] width 46 height 16
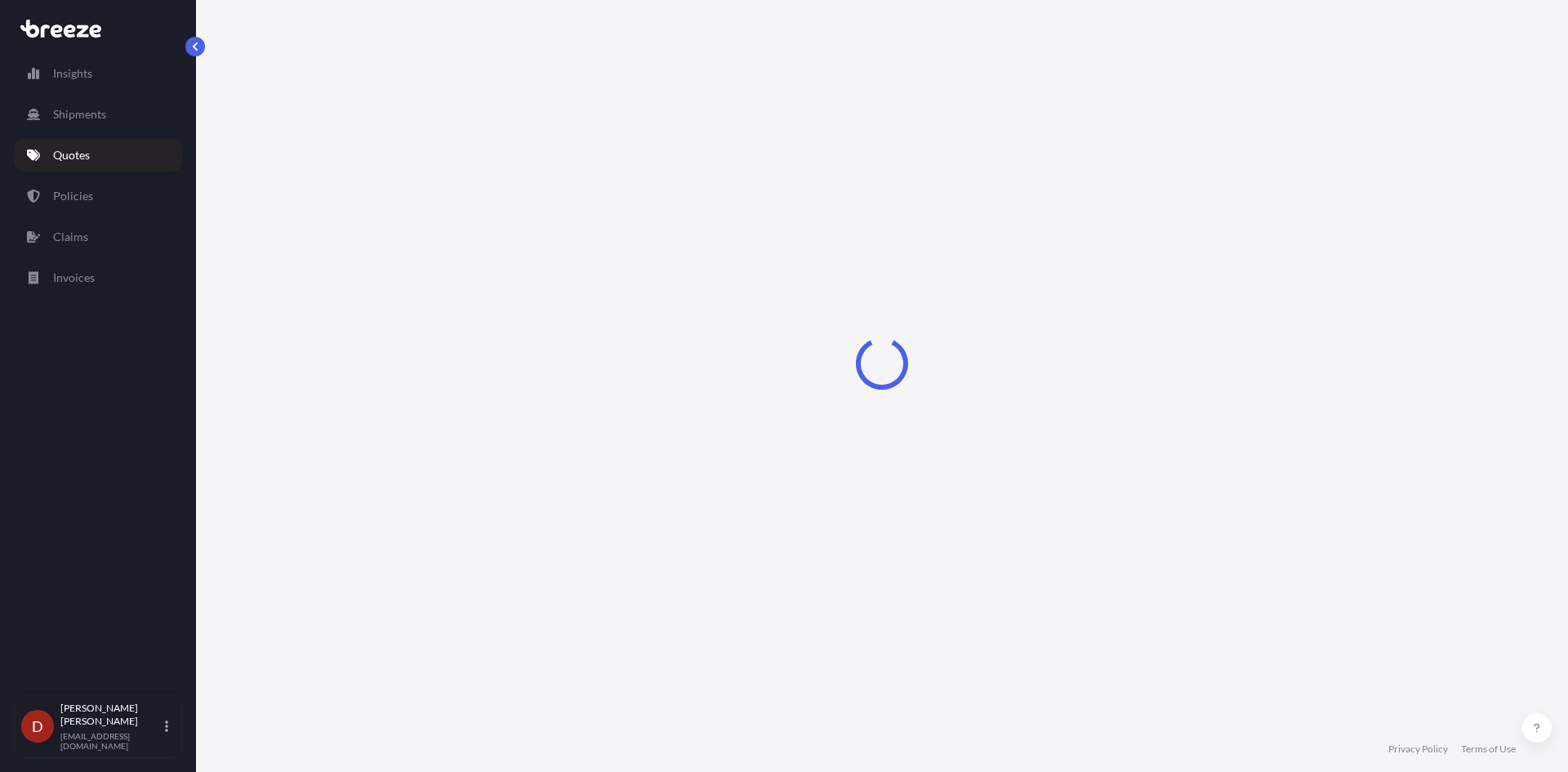
select select "Road"
select select "1"
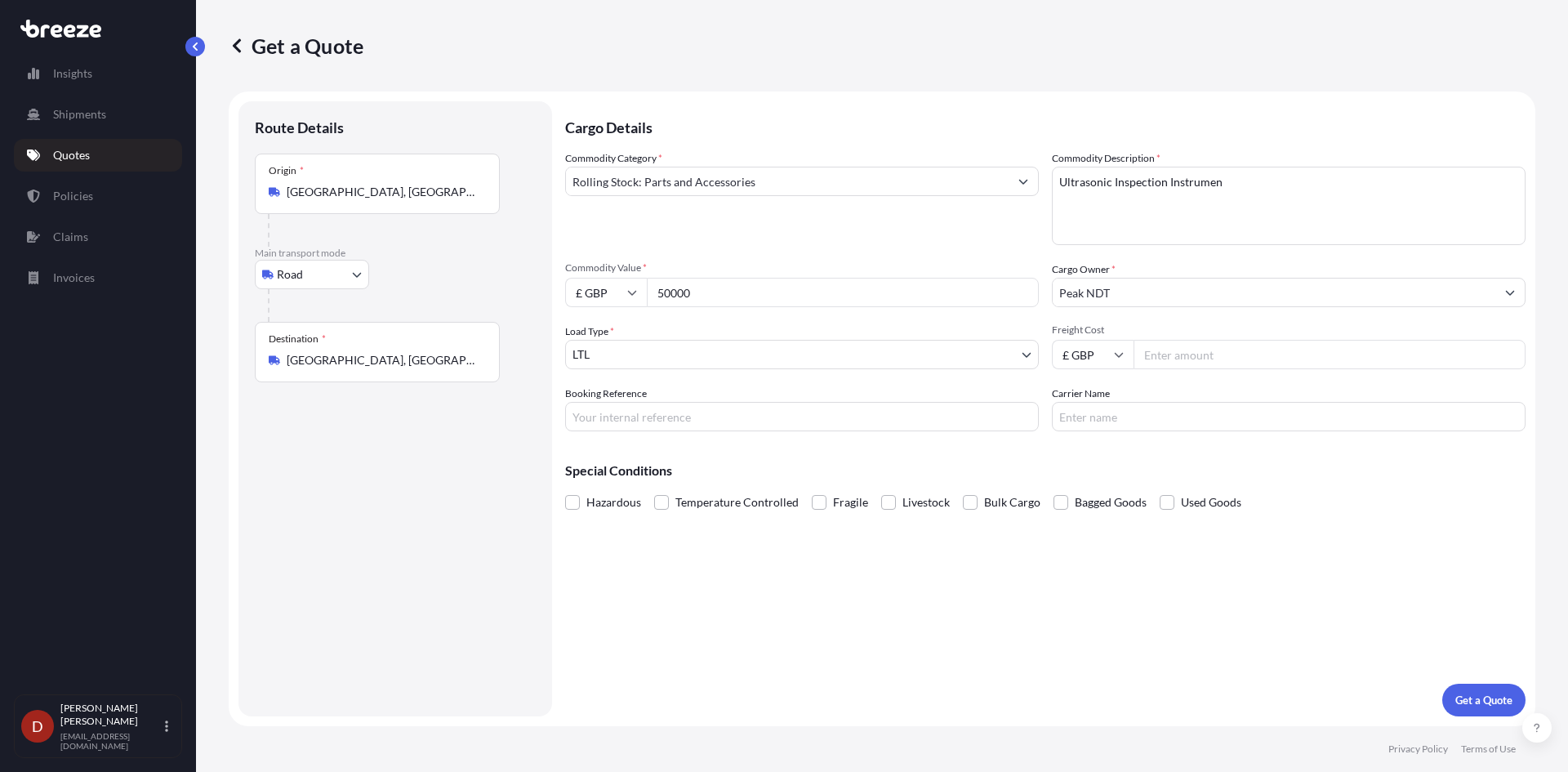
drag, startPoint x: 699, startPoint y: 284, endPoint x: 614, endPoint y: 287, distance: 85.1
click at [614, 287] on div "£ GBP 50000" at bounding box center [801, 292] width 474 height 29
drag, startPoint x: 715, startPoint y: 290, endPoint x: 551, endPoint y: 295, distance: 164.1
click at [554, 294] on form "Route Details Place of loading Road Road Rail Origin * [GEOGRAPHIC_DATA], [GEOG…" at bounding box center [882, 409] width 1307 height 634
type input "35000"
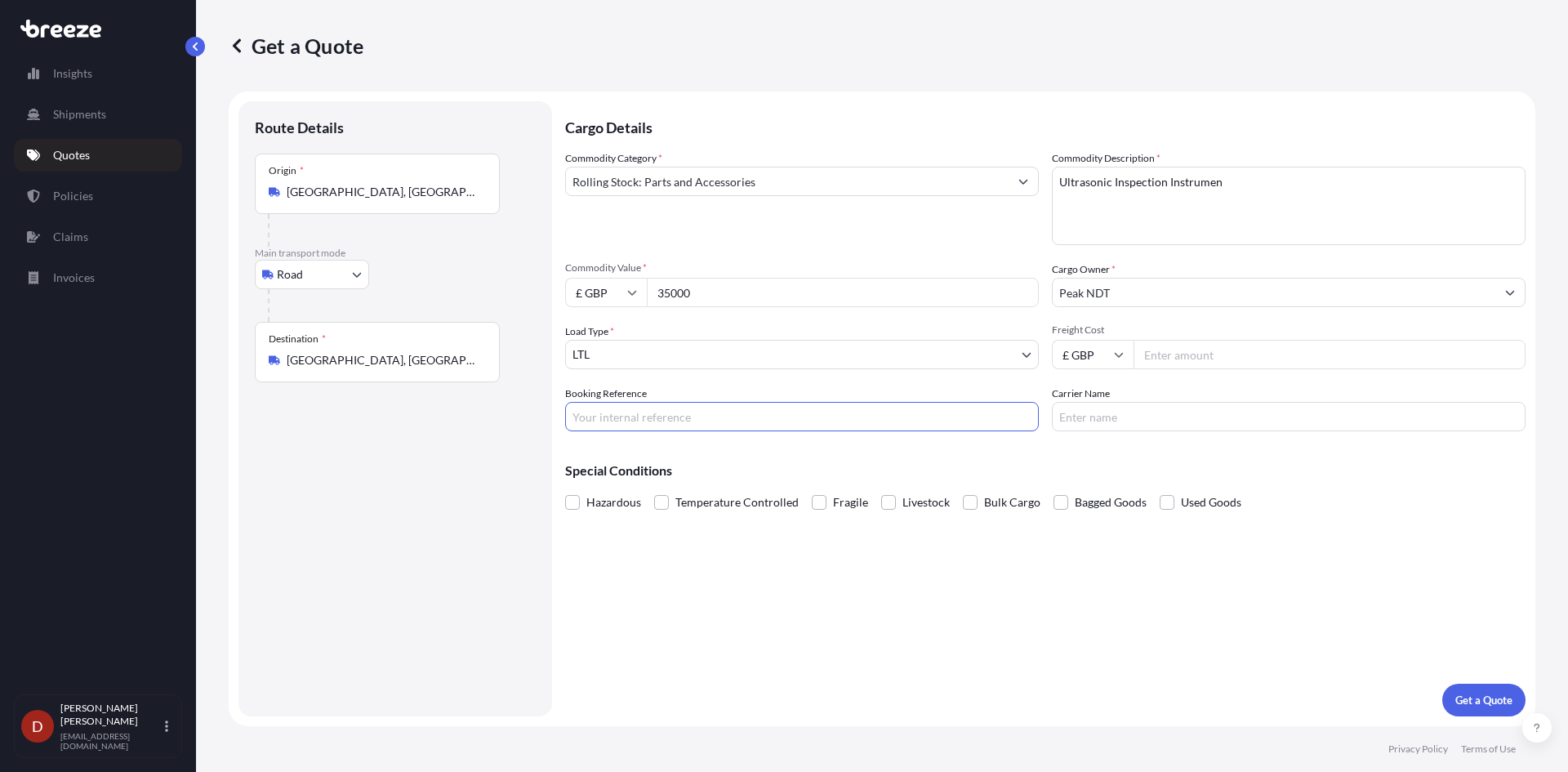
drag, startPoint x: 640, startPoint y: 413, endPoint x: 458, endPoint y: 371, distance: 186.8
click at [640, 413] on input "Booking Reference" at bounding box center [801, 416] width 474 height 29
paste input "D-DO2500238"
type input "D-DO2500238"
click at [1467, 690] on button "Get a Quote" at bounding box center [1483, 700] width 83 height 33
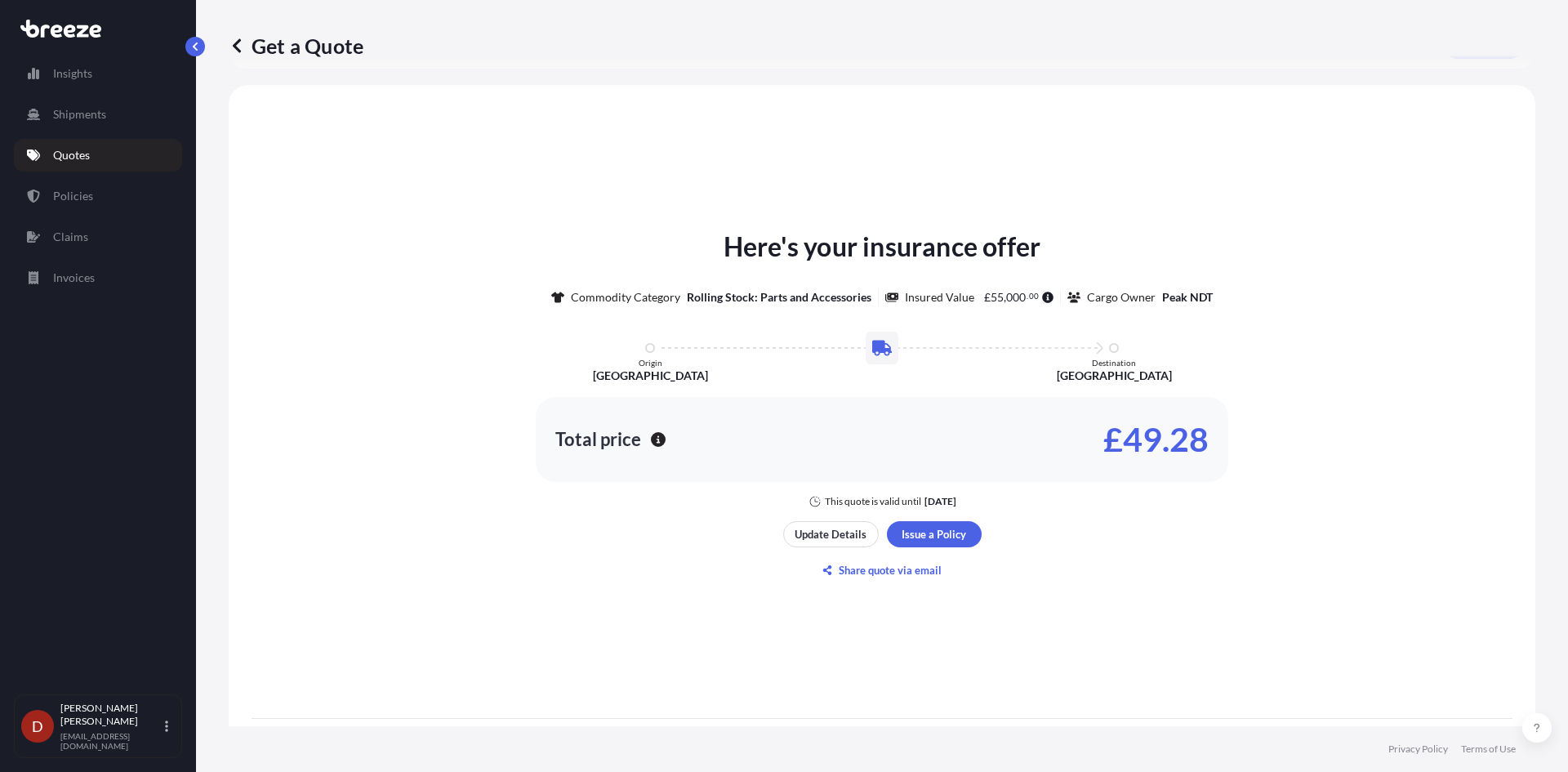
scroll to position [752, 0]
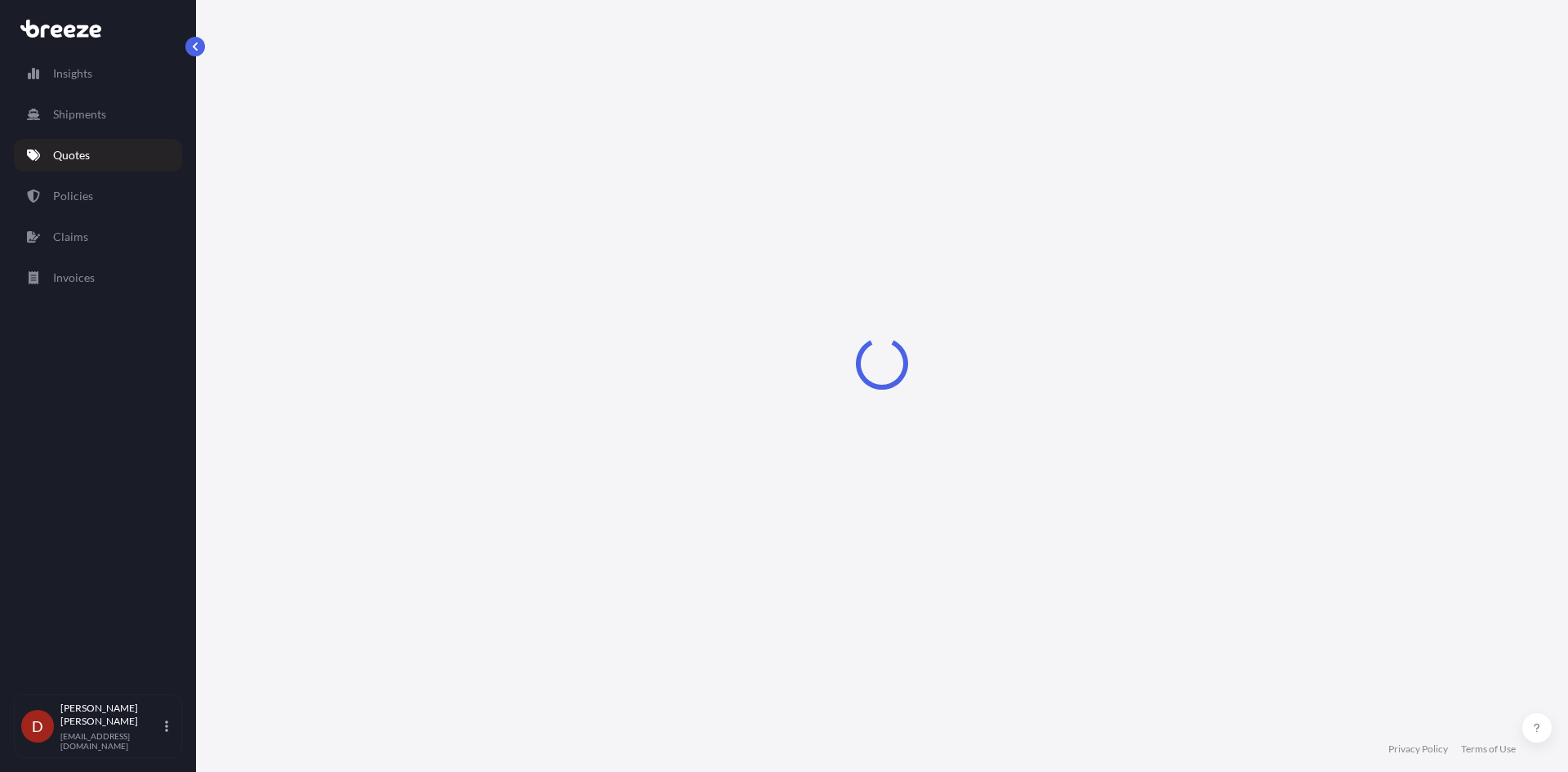
select select "Road"
select select "1"
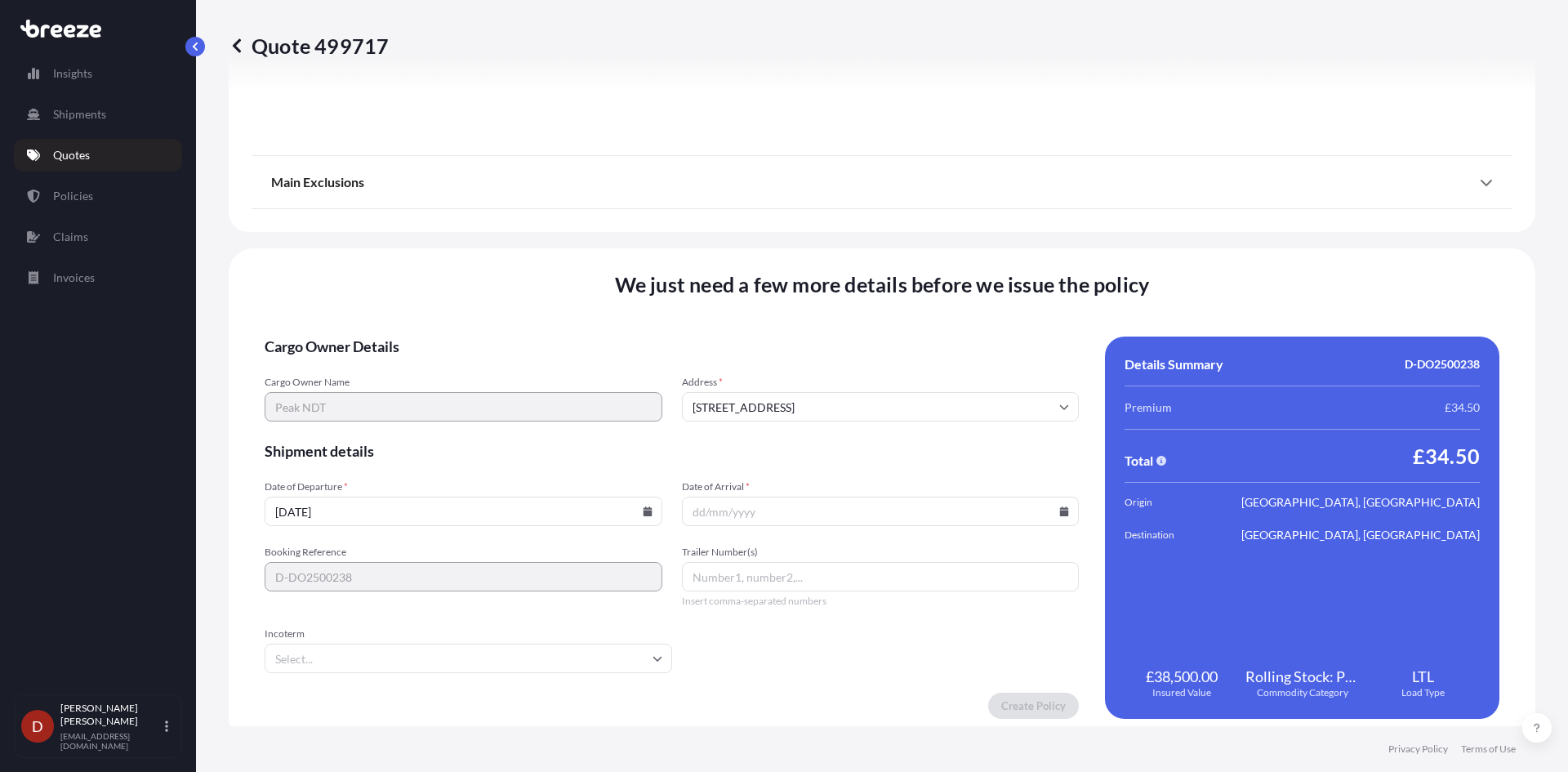
scroll to position [1804, 0]
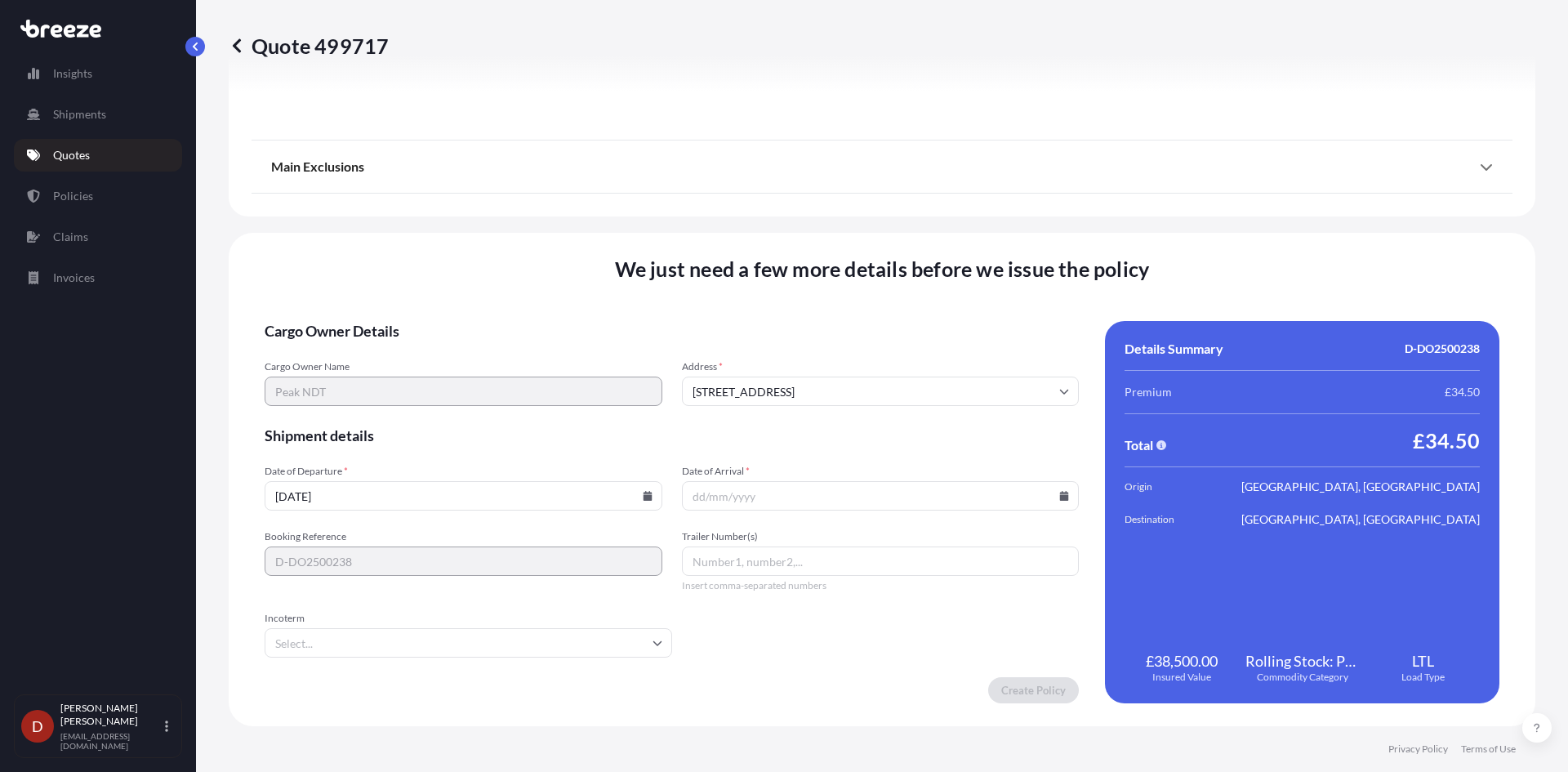
click at [648, 502] on input "[DATE]" at bounding box center [464, 495] width 398 height 29
click at [643, 502] on input "[DATE]" at bounding box center [464, 495] width 398 height 29
click at [643, 493] on icon at bounding box center [647, 495] width 9 height 9
click at [404, 373] on div "22 23 24 25 26 27 28" at bounding box center [461, 381] width 261 height 29
click at [422, 377] on button "24" at bounding box center [422, 381] width 26 height 26
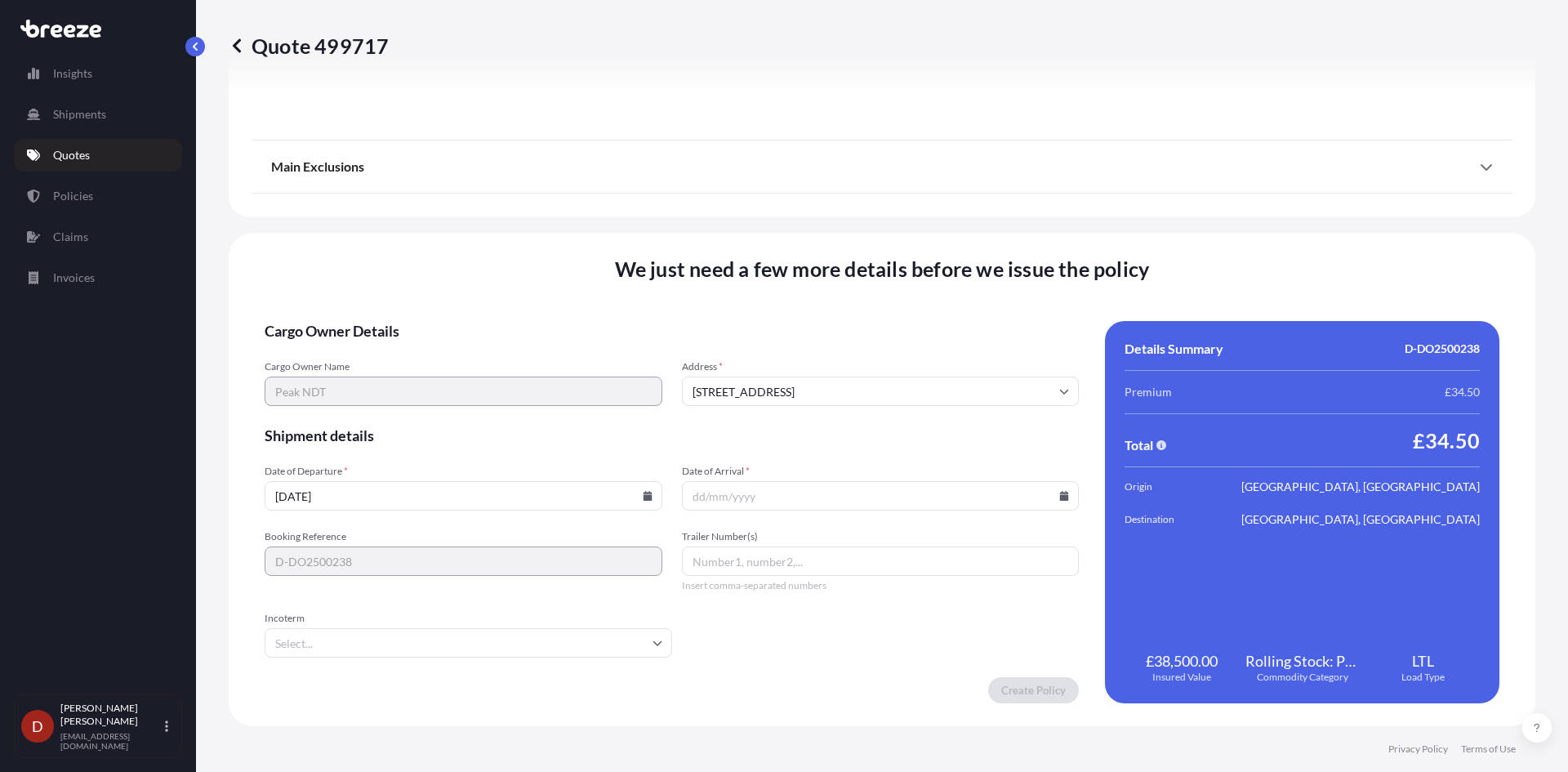
click at [960, 504] on input "Date of Arrival *" at bounding box center [881, 495] width 398 height 29
click at [1060, 496] on icon at bounding box center [1064, 495] width 9 height 9
click at [875, 386] on button "25" at bounding box center [874, 381] width 26 height 26
type input "[DATE]"
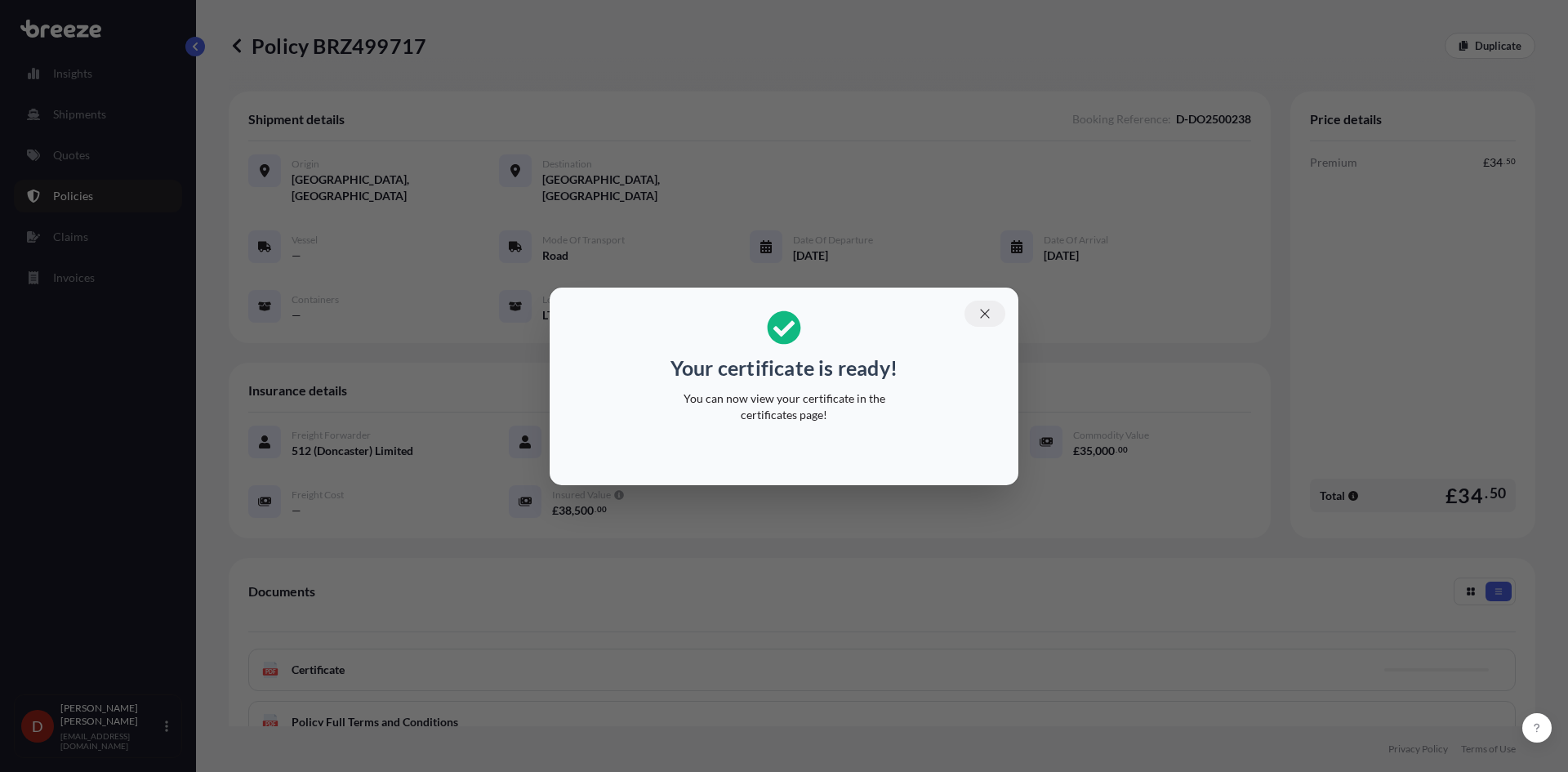
click at [984, 322] on button "button" at bounding box center [984, 314] width 41 height 26
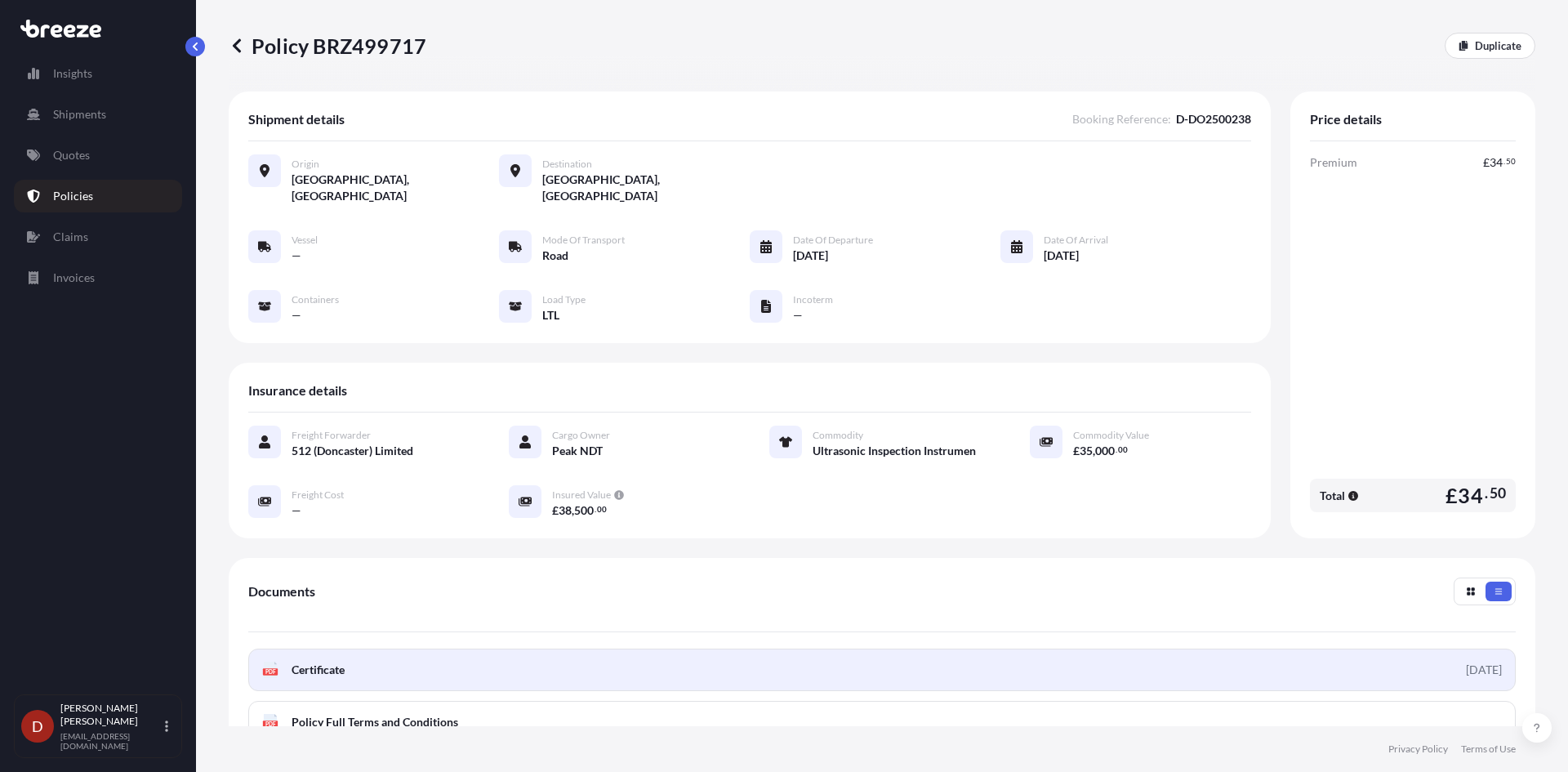
click at [694, 655] on link "PDF Certificate [DATE]" at bounding box center [882, 670] width 1267 height 43
